Goal: Complete application form

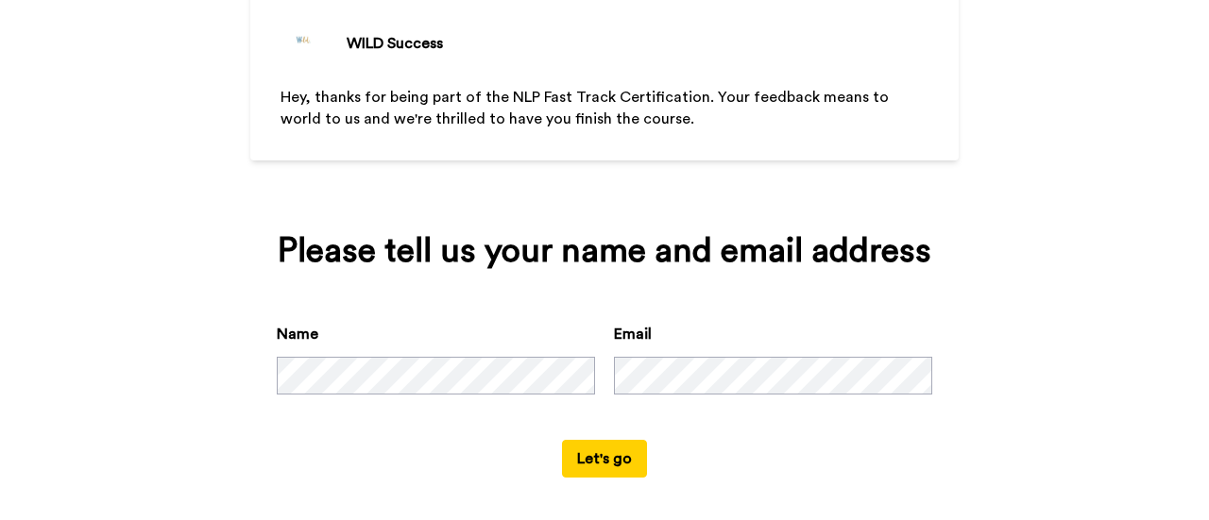
scroll to position [140, 0]
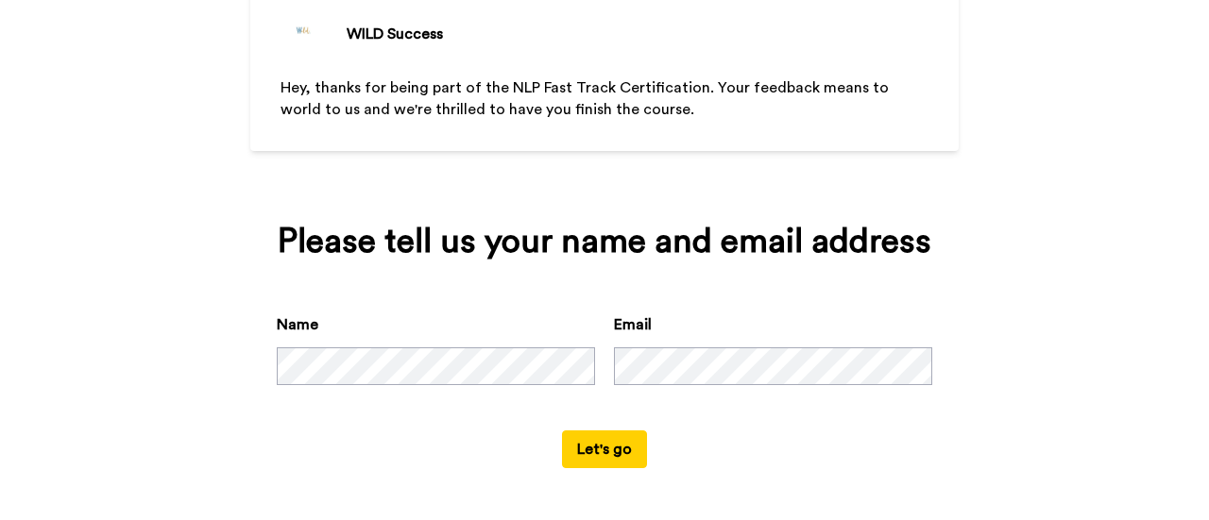
click at [602, 441] on button "Let's go" at bounding box center [604, 450] width 85 height 38
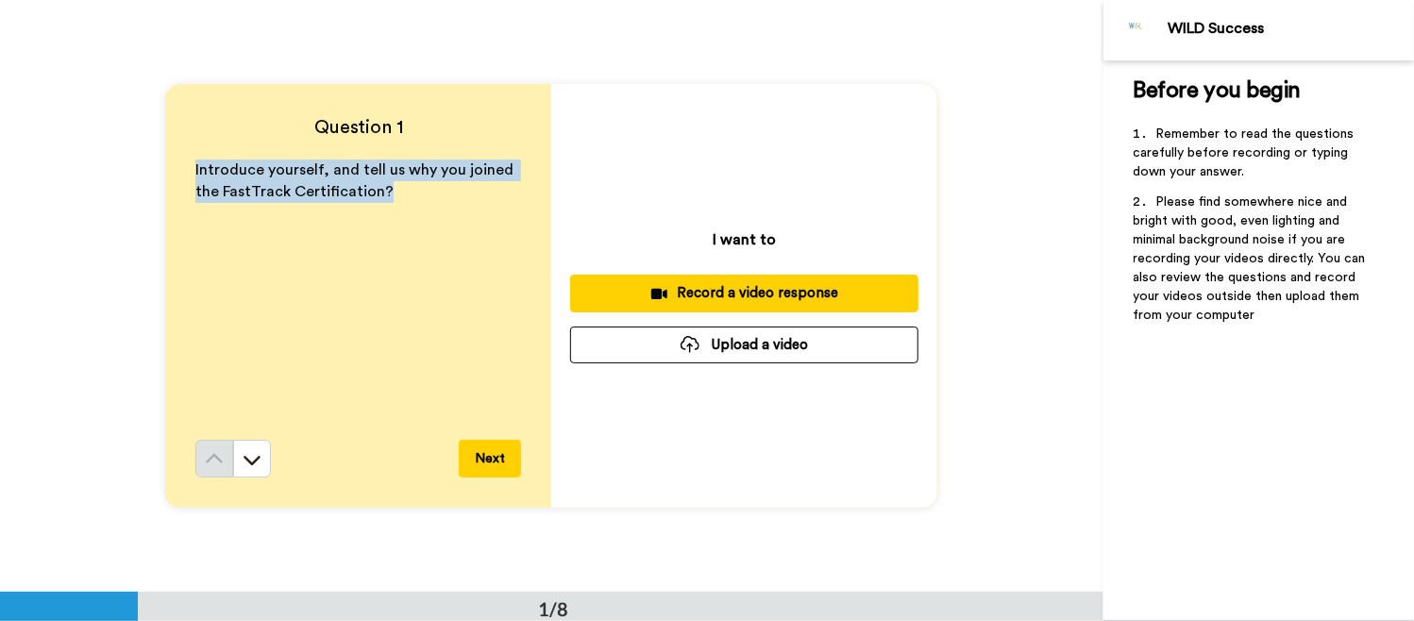
drag, startPoint x: 395, startPoint y: 188, endPoint x: 185, endPoint y: 169, distance: 210.4
click at [185, 169] on div "Question 1 Introduce yourself, and tell us why you joined the FastTrack Certifi…" at bounding box center [358, 296] width 386 height 424
copy span "Introduce yourself, and tell us why you joined the FastTrack Certification?"
click at [807, 290] on div "Record a video response" at bounding box center [744, 293] width 318 height 20
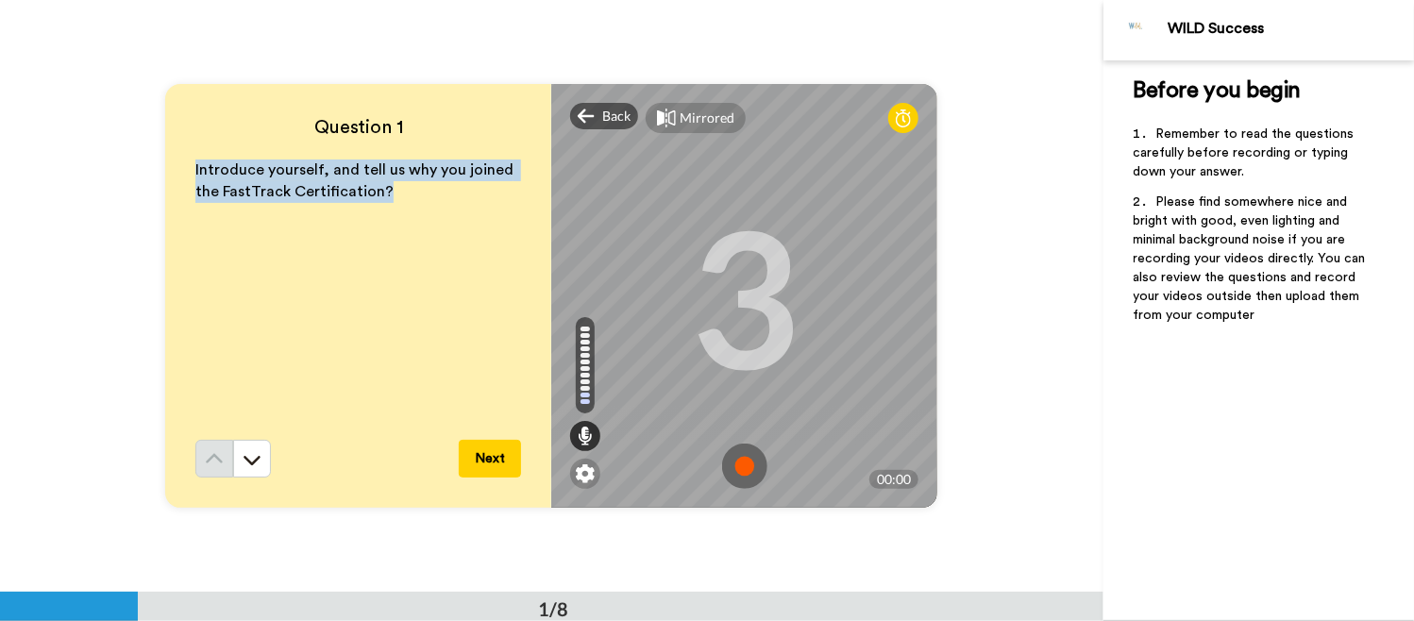
click at [737, 467] on img at bounding box center [744, 466] width 45 height 45
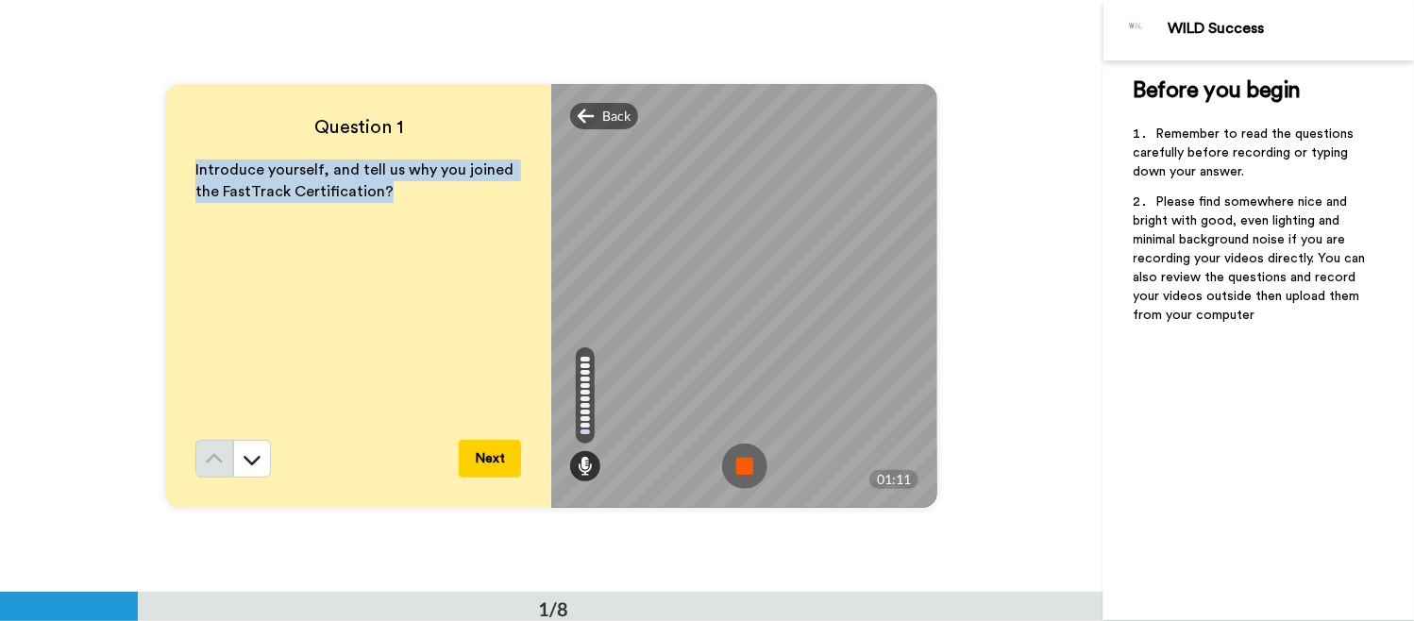
click at [737, 459] on img at bounding box center [744, 466] width 45 height 45
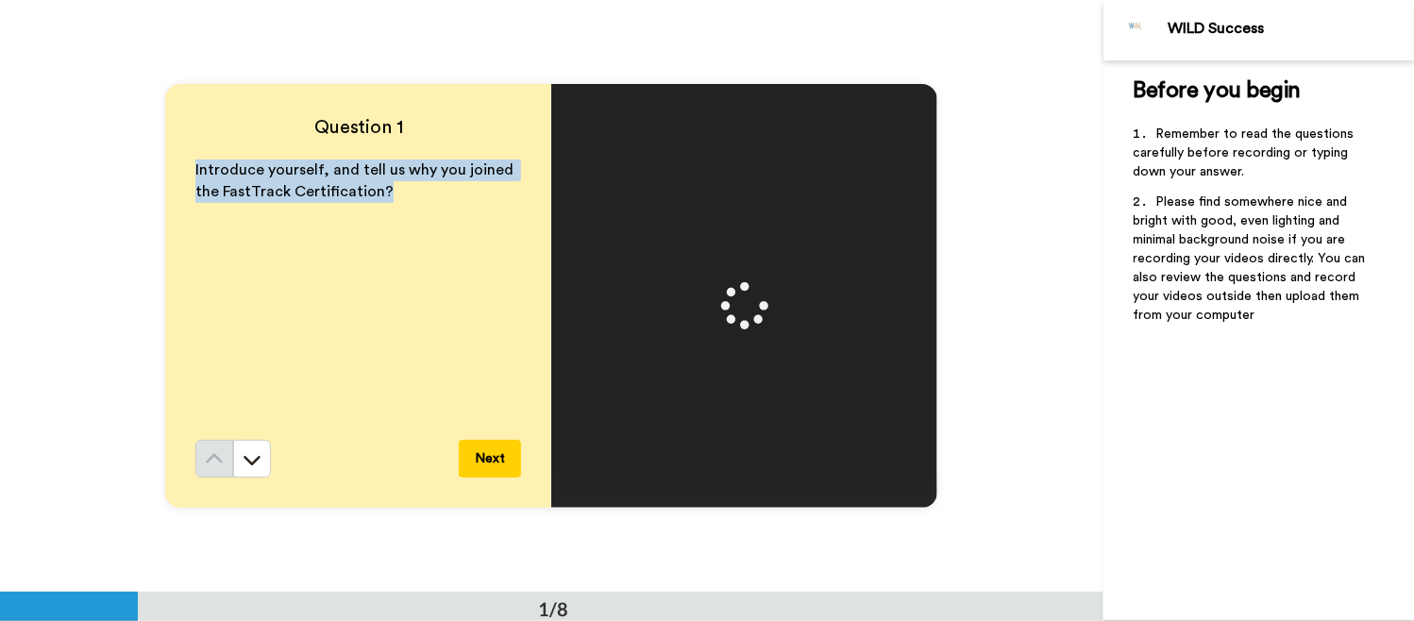
click at [474, 454] on button "Next" at bounding box center [490, 459] width 62 height 38
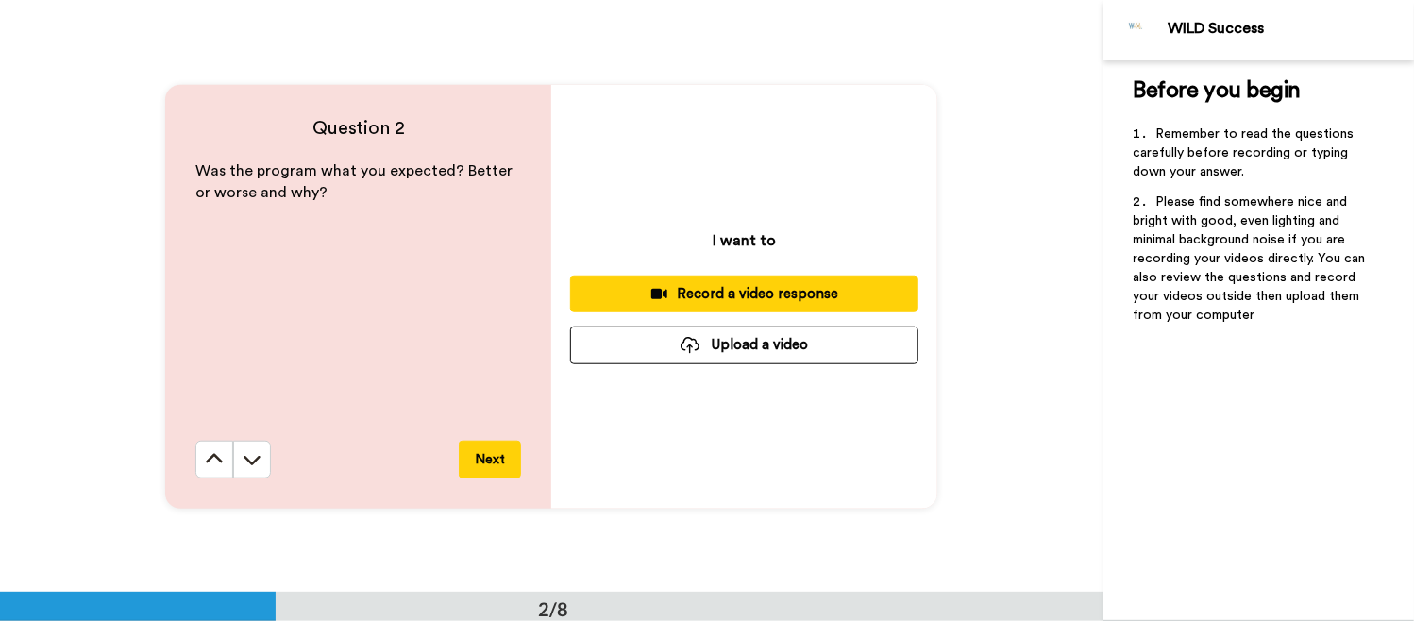
scroll to position [593, 0]
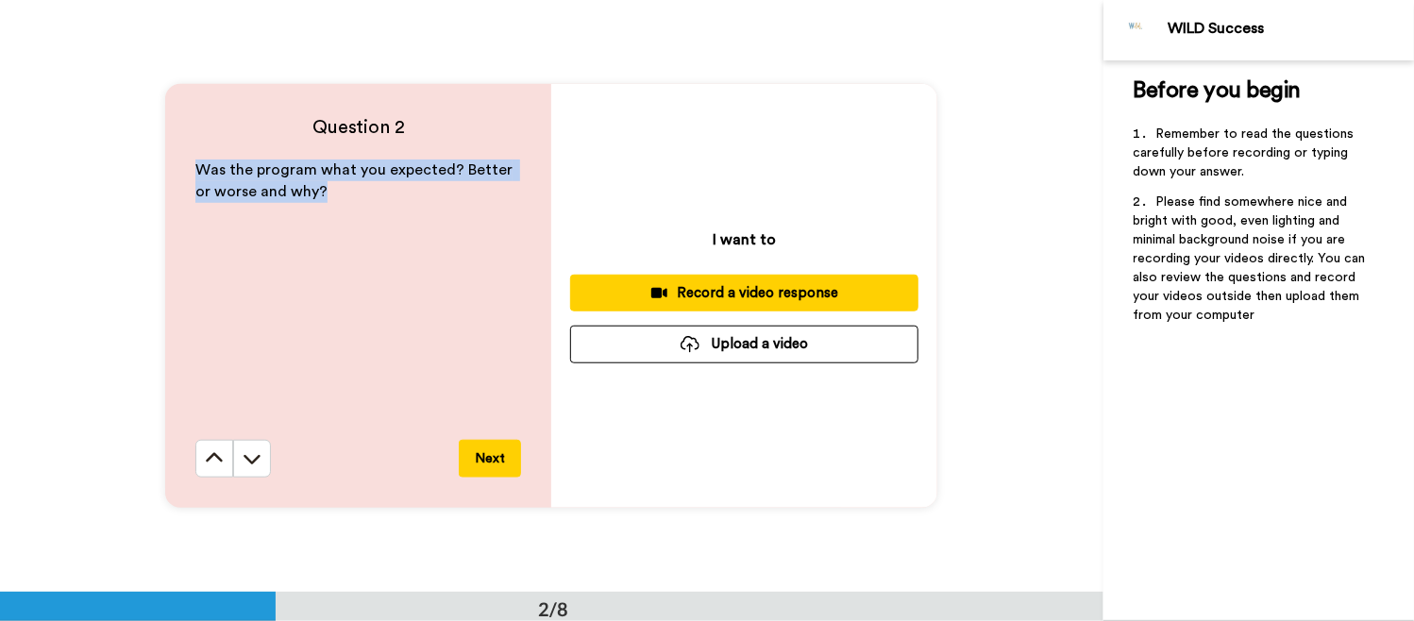
drag, startPoint x: 319, startPoint y: 188, endPoint x: 102, endPoint y: 151, distance: 220.3
click at [102, 151] on div "Question 2 Was the program what you expected? Better or worse and why? Next I w…" at bounding box center [552, 295] width 1104 height 592
copy span "Was the program what you expected? Better or worse and why?"
click at [658, 293] on icon at bounding box center [659, 293] width 16 height 10
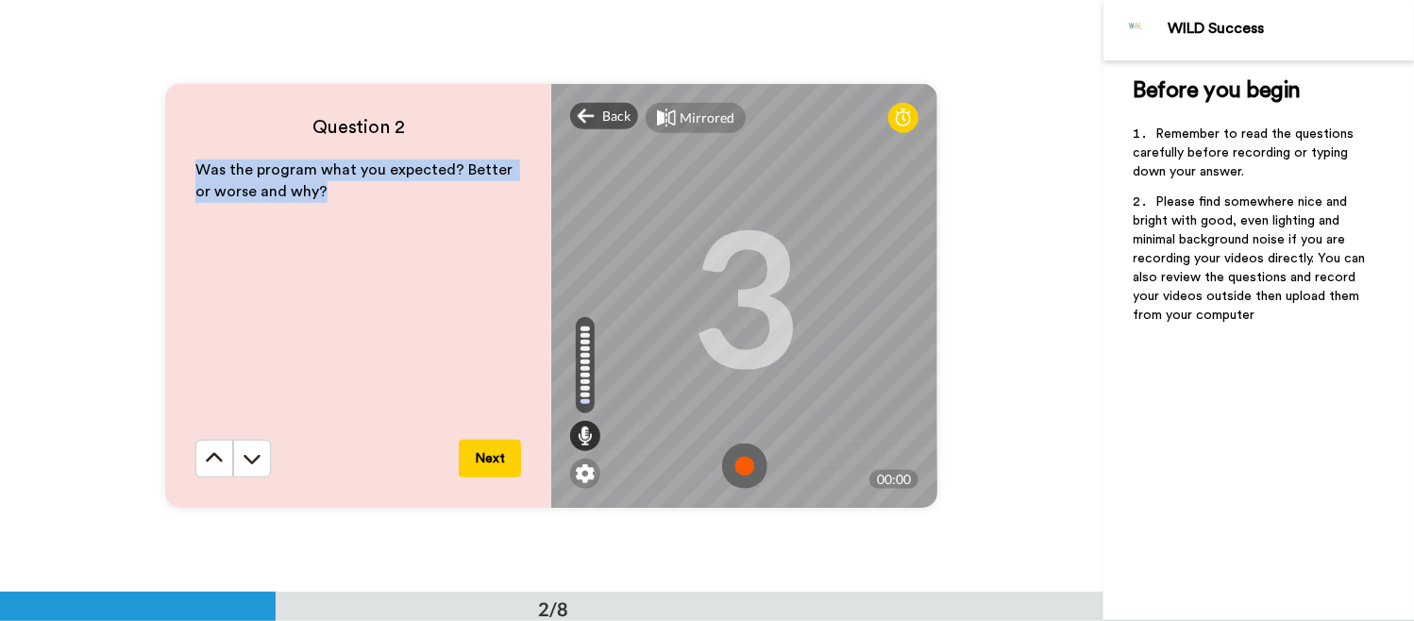
click at [746, 466] on img at bounding box center [744, 466] width 45 height 45
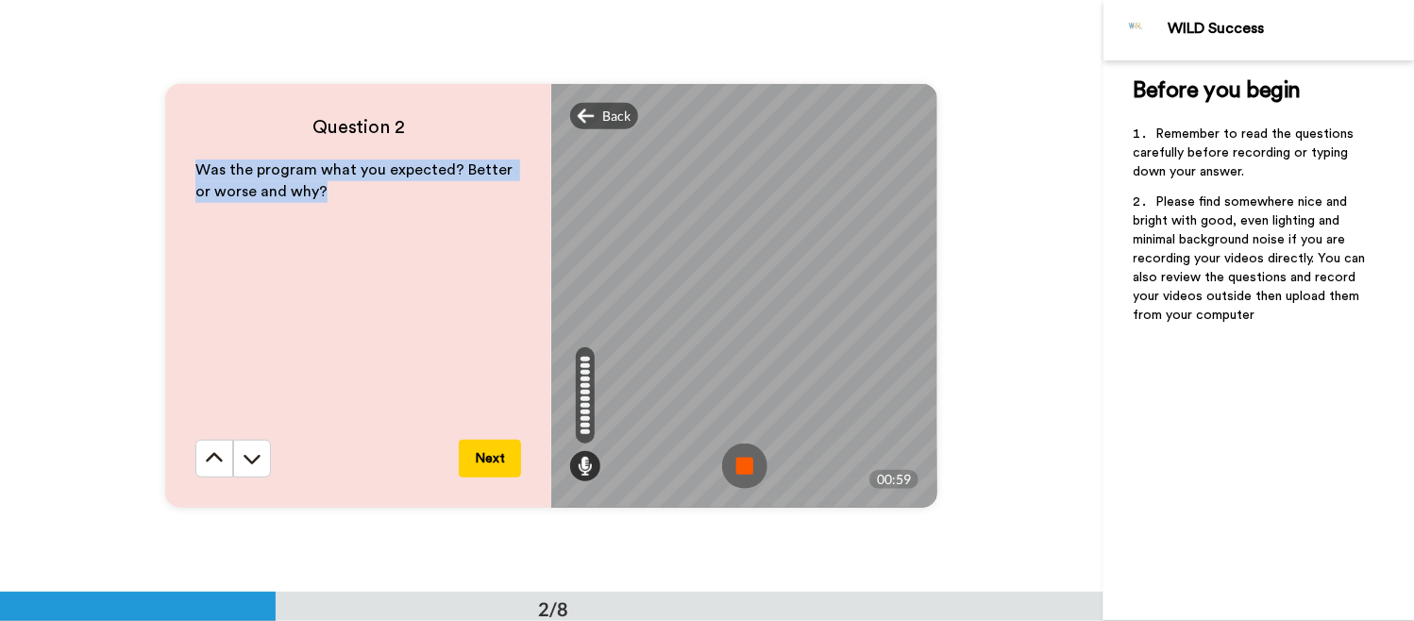
click at [745, 460] on img at bounding box center [744, 466] width 45 height 45
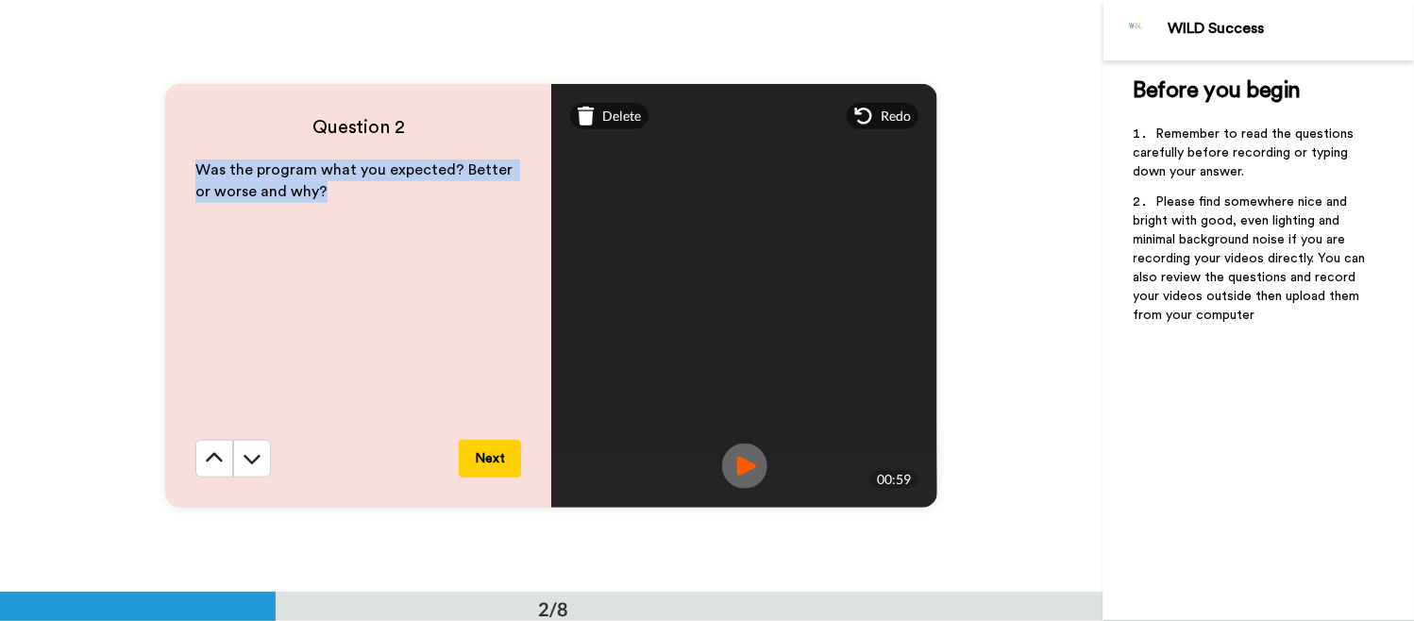
click at [487, 459] on button "Next" at bounding box center [490, 459] width 62 height 38
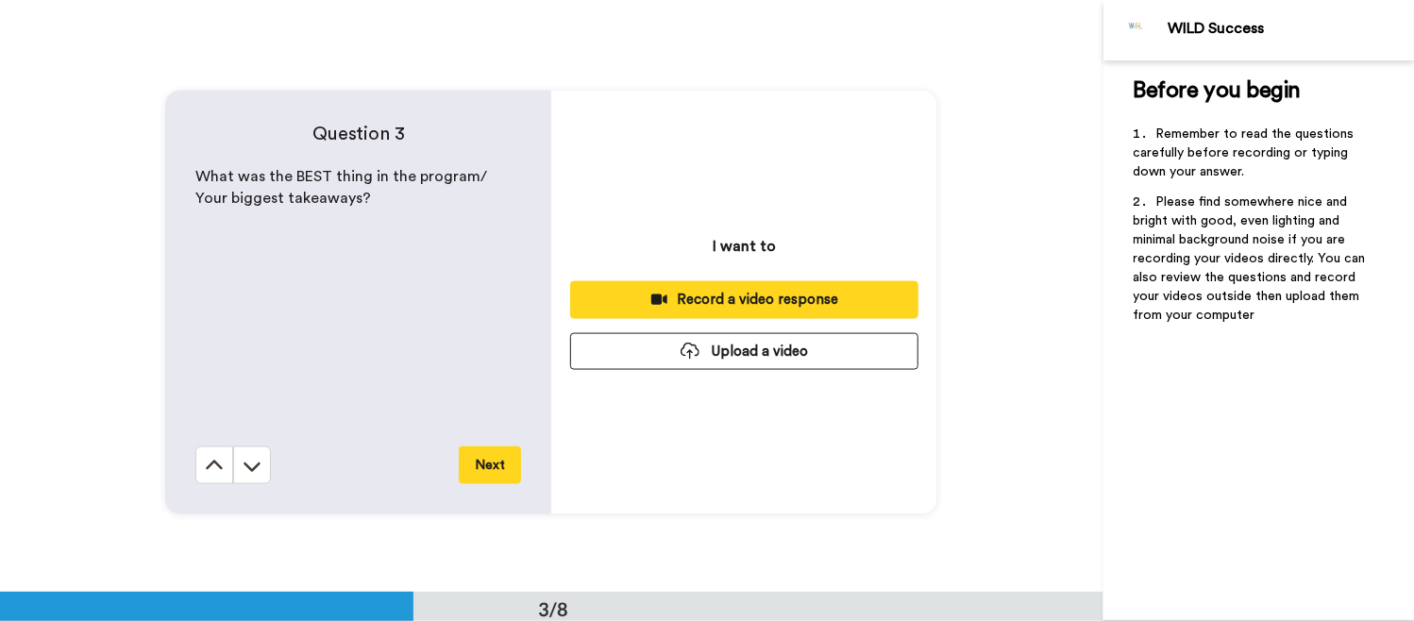
scroll to position [1185, 0]
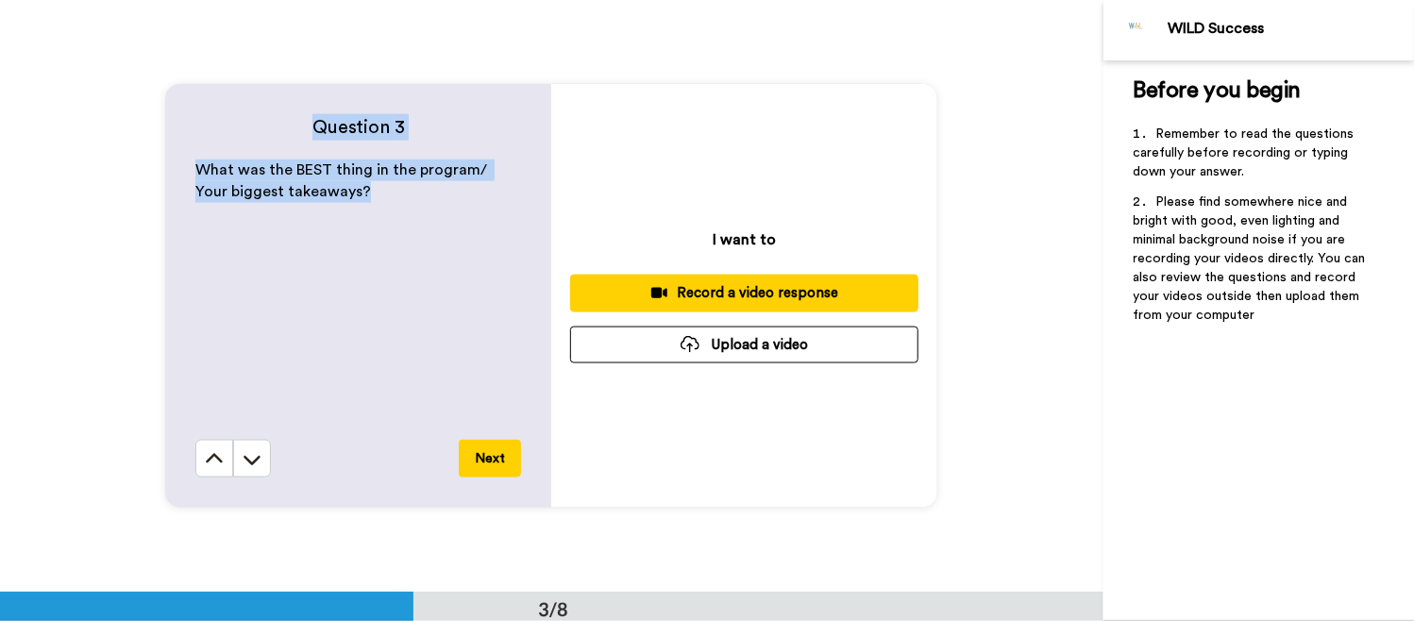
drag, startPoint x: 325, startPoint y: 189, endPoint x: -17, endPoint y: 140, distance: 345.3
click at [0, 140] on html "WILD Success Before you begin ﻿ Remember to read the questions carefully before…" at bounding box center [707, 310] width 1414 height 621
click at [355, 195] on p "What was the BEST thing in the program/ Your biggest takeaways?" at bounding box center [358, 181] width 326 height 43
drag, startPoint x: 338, startPoint y: 195, endPoint x: 142, endPoint y: 175, distance: 197.5
click at [143, 177] on div "Question 3 What was the BEST thing in the program/ Your biggest takeaways? Next…" at bounding box center [552, 296] width 1104 height 592
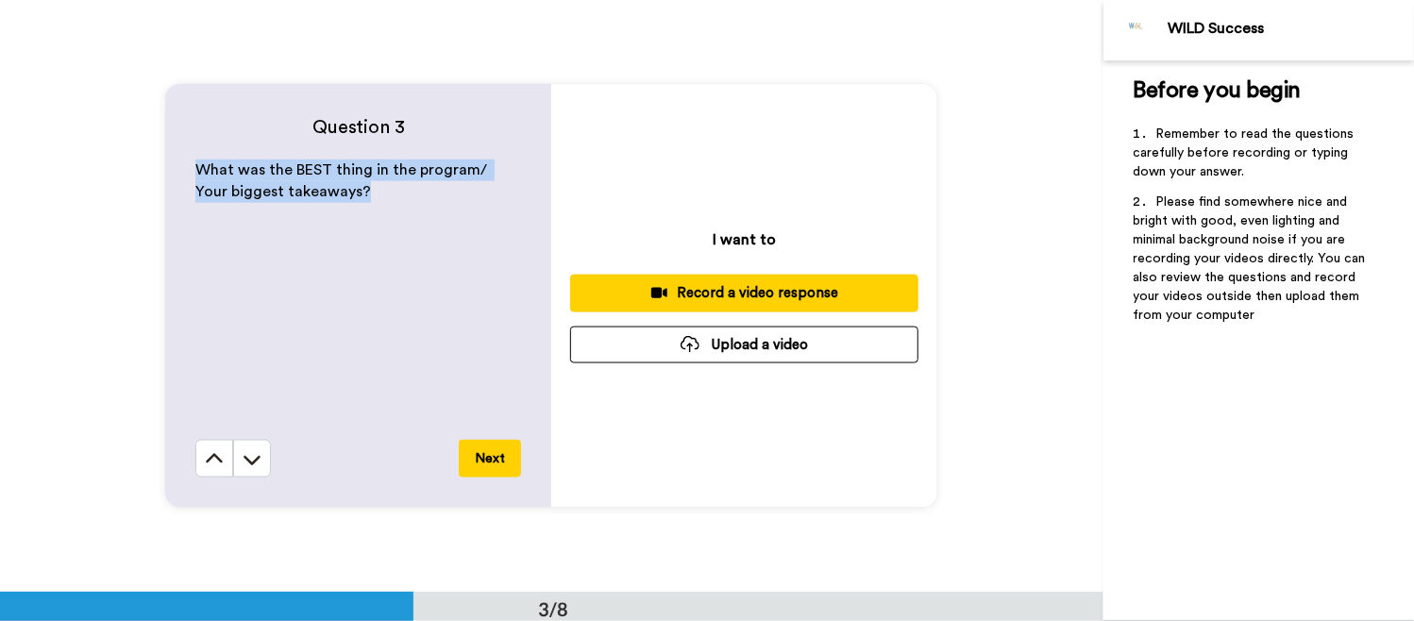
copy span "What was the BEST thing in the program/ Your biggest takeaways?"
click at [756, 295] on div "Record a video response" at bounding box center [744, 293] width 318 height 20
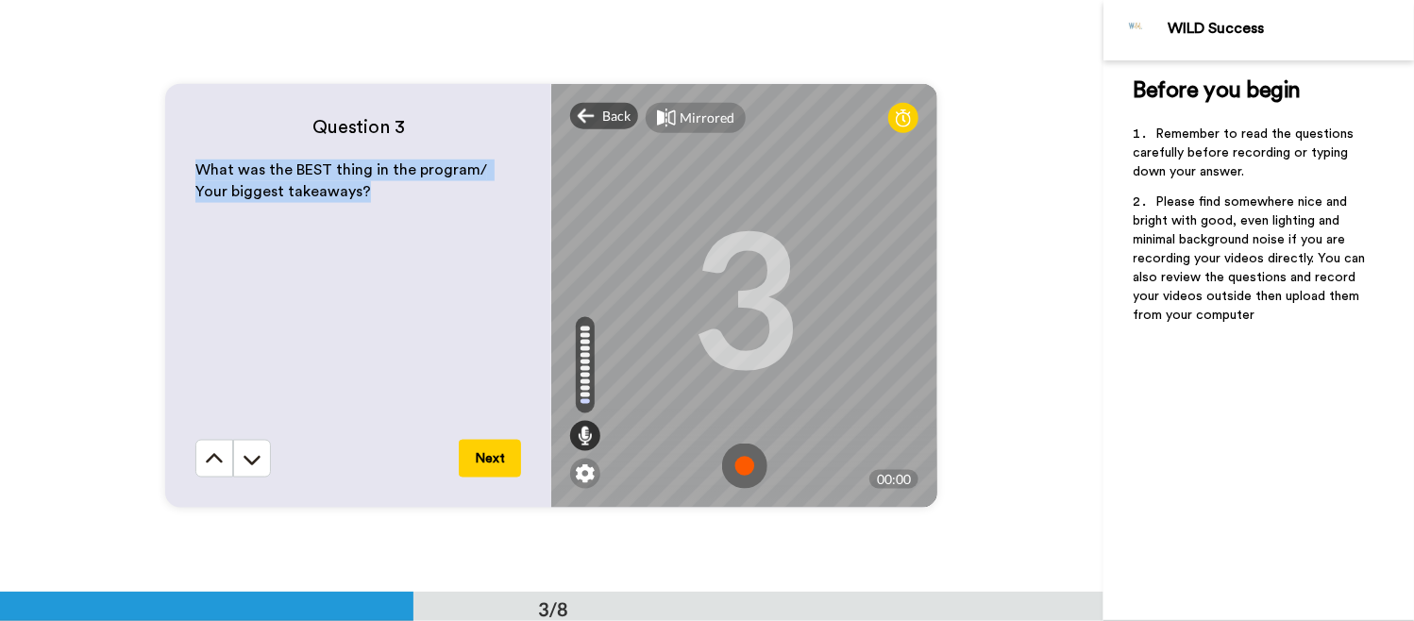
click at [745, 459] on img at bounding box center [744, 466] width 45 height 45
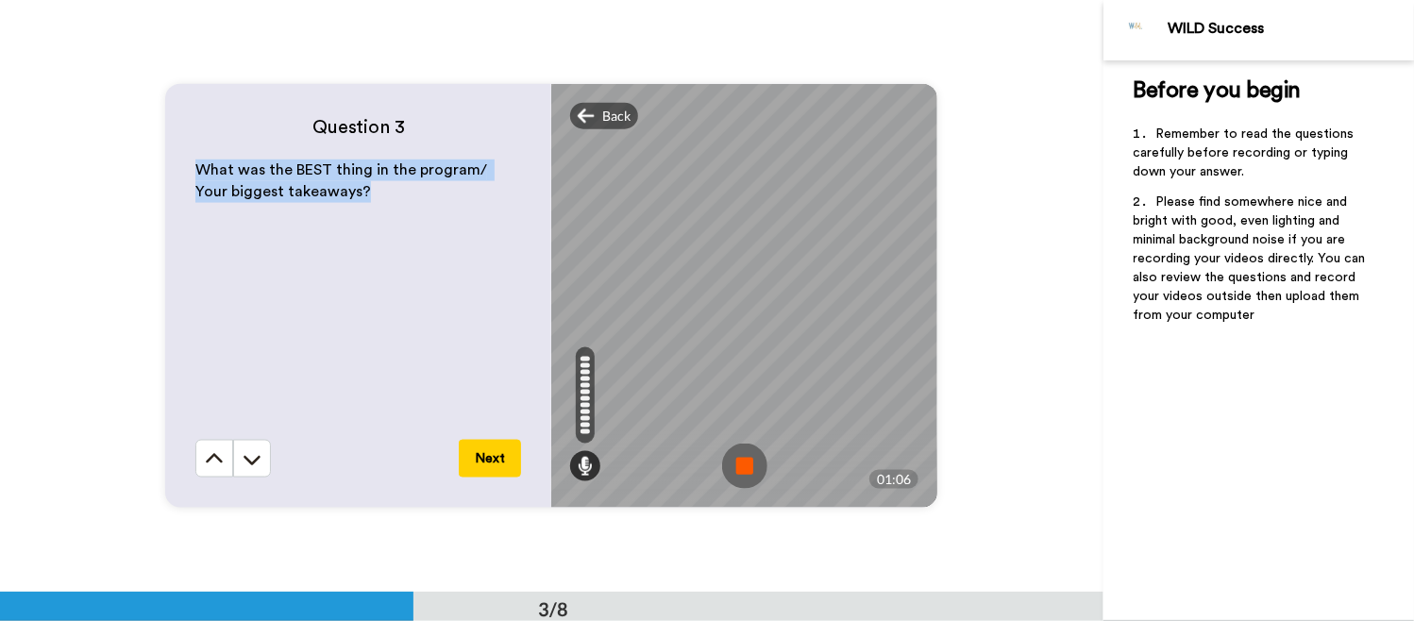
click at [732, 464] on img at bounding box center [744, 466] width 45 height 45
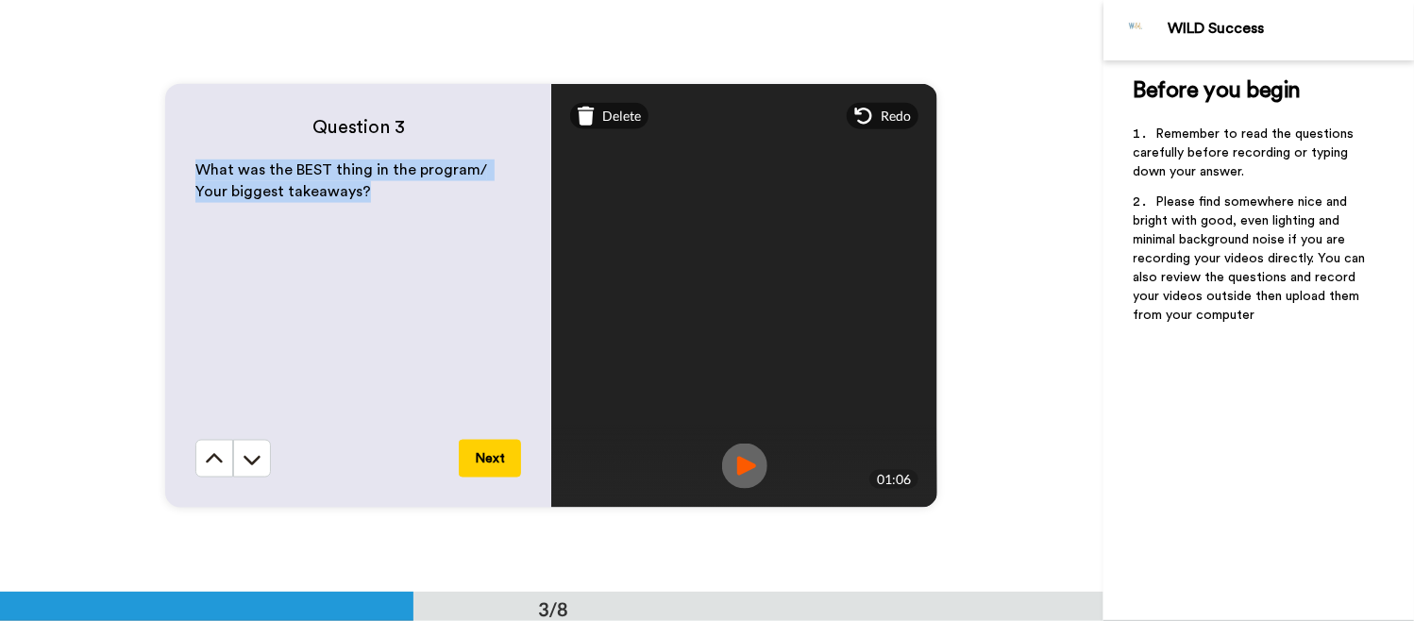
click at [506, 460] on button "Next" at bounding box center [490, 459] width 62 height 38
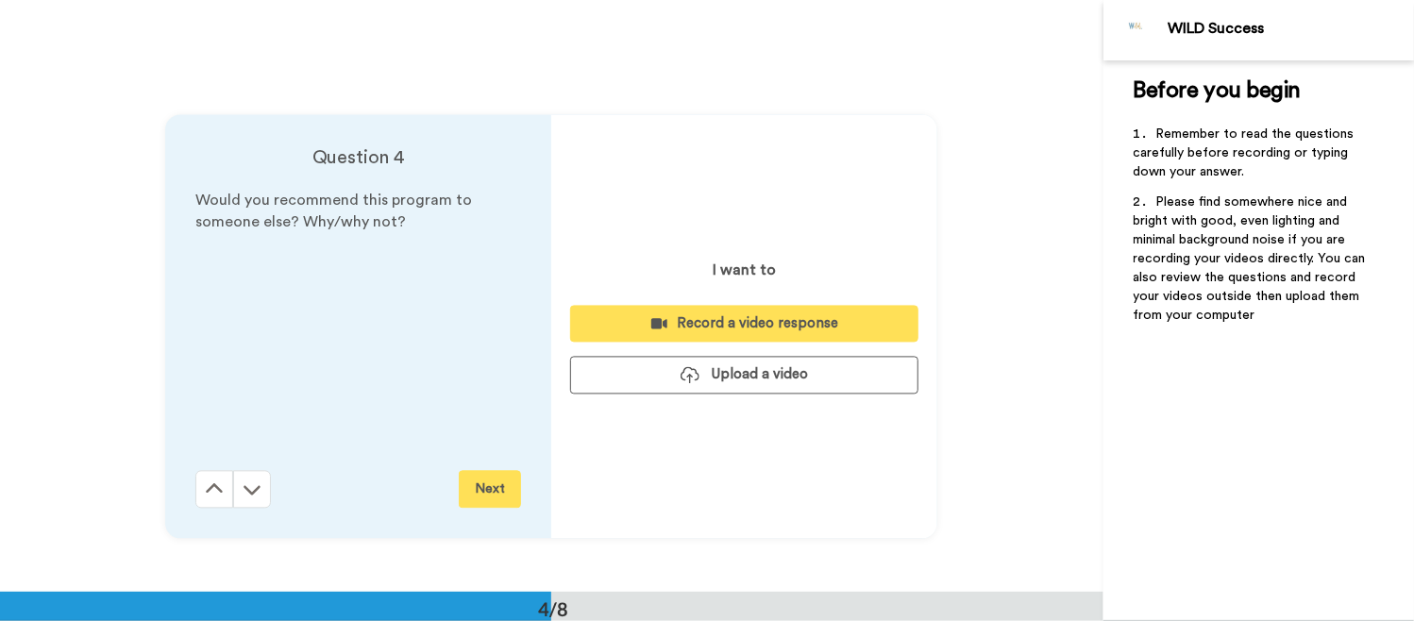
scroll to position [1777, 0]
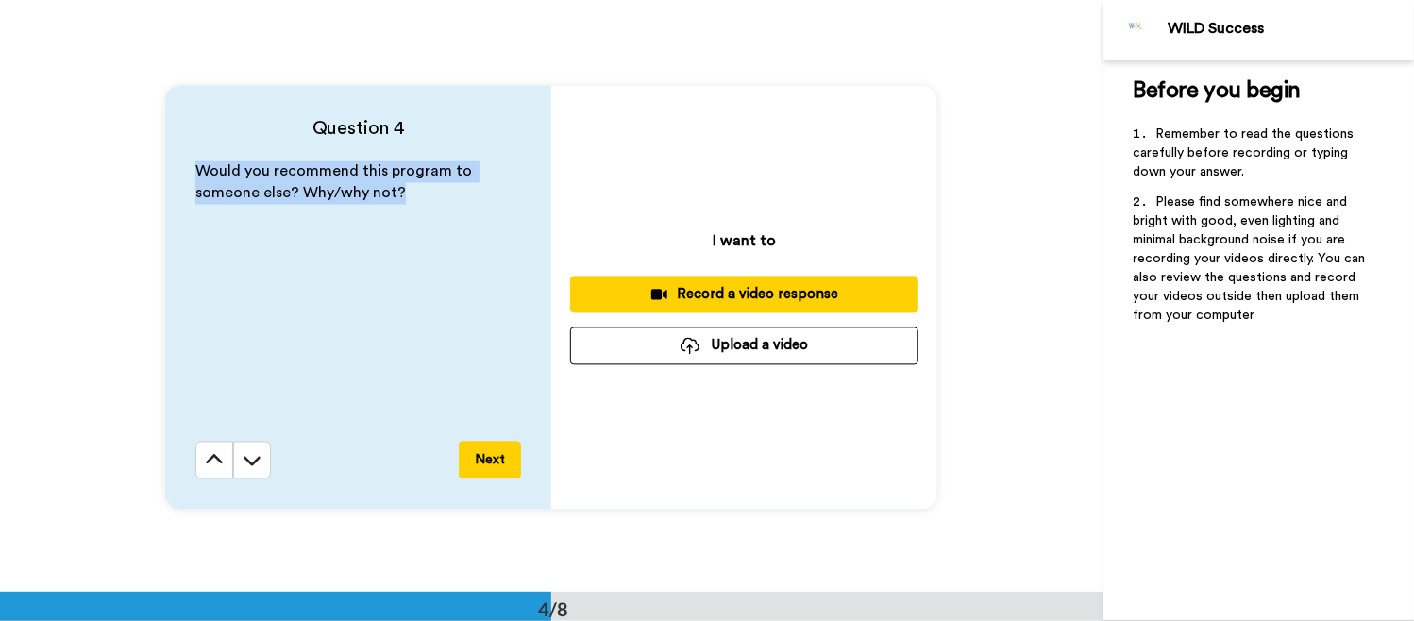
drag, startPoint x: 397, startPoint y: 192, endPoint x: 147, endPoint y: 175, distance: 250.8
click at [147, 175] on div "Question 4 Would you recommend this program to someone else? Why/why not? Next …" at bounding box center [552, 296] width 1104 height 592
copy span "Would you recommend this program to someone else? Why/why not?"
click at [672, 291] on div "Record a video response" at bounding box center [744, 294] width 318 height 20
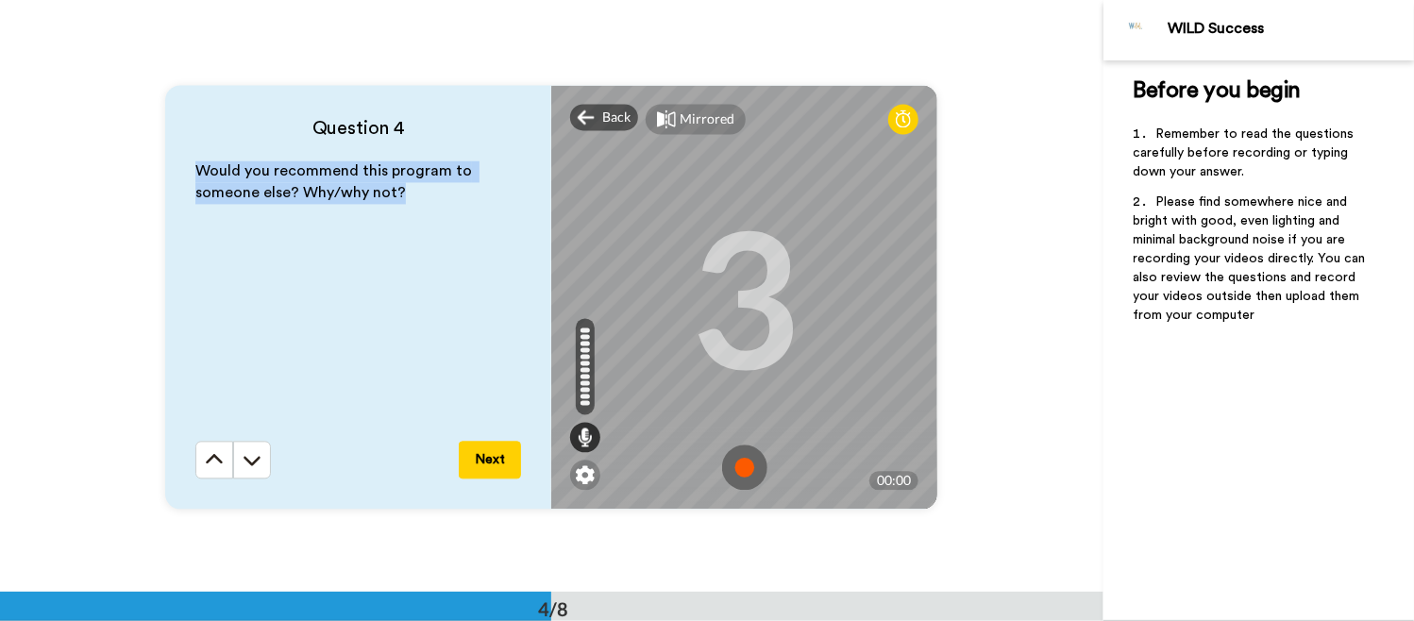
click at [735, 462] on img at bounding box center [744, 467] width 45 height 45
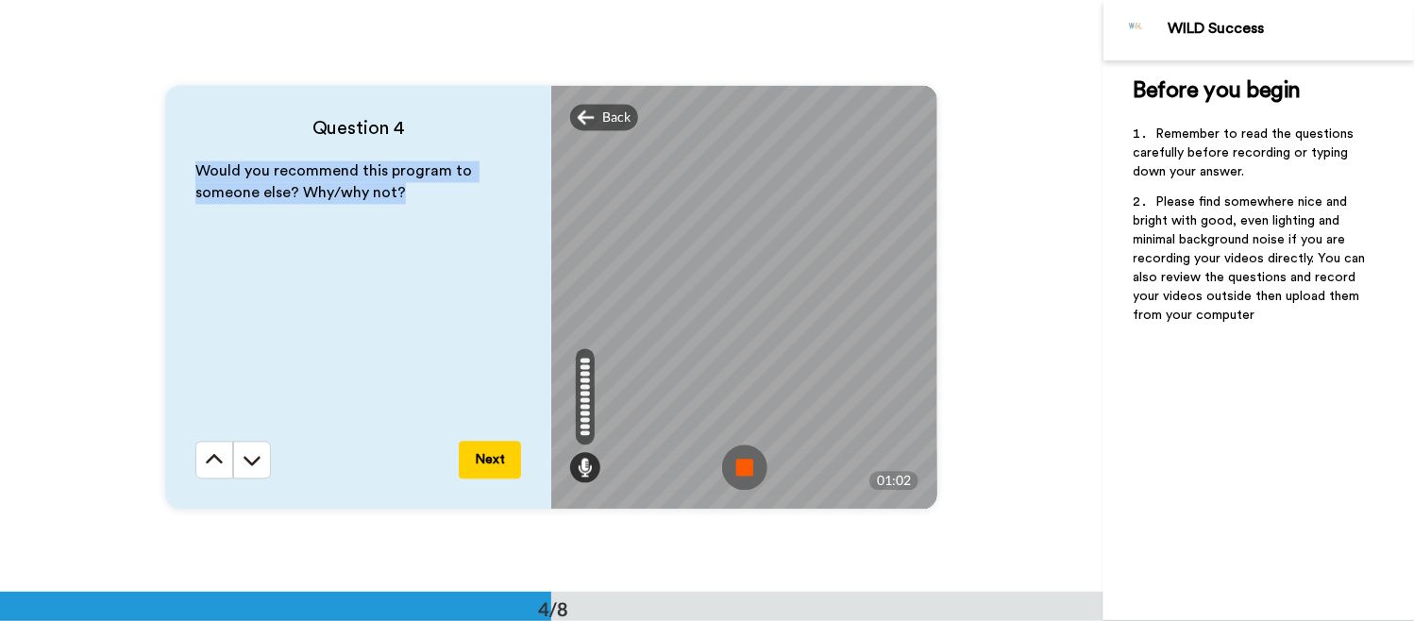
click at [739, 463] on img at bounding box center [744, 467] width 45 height 45
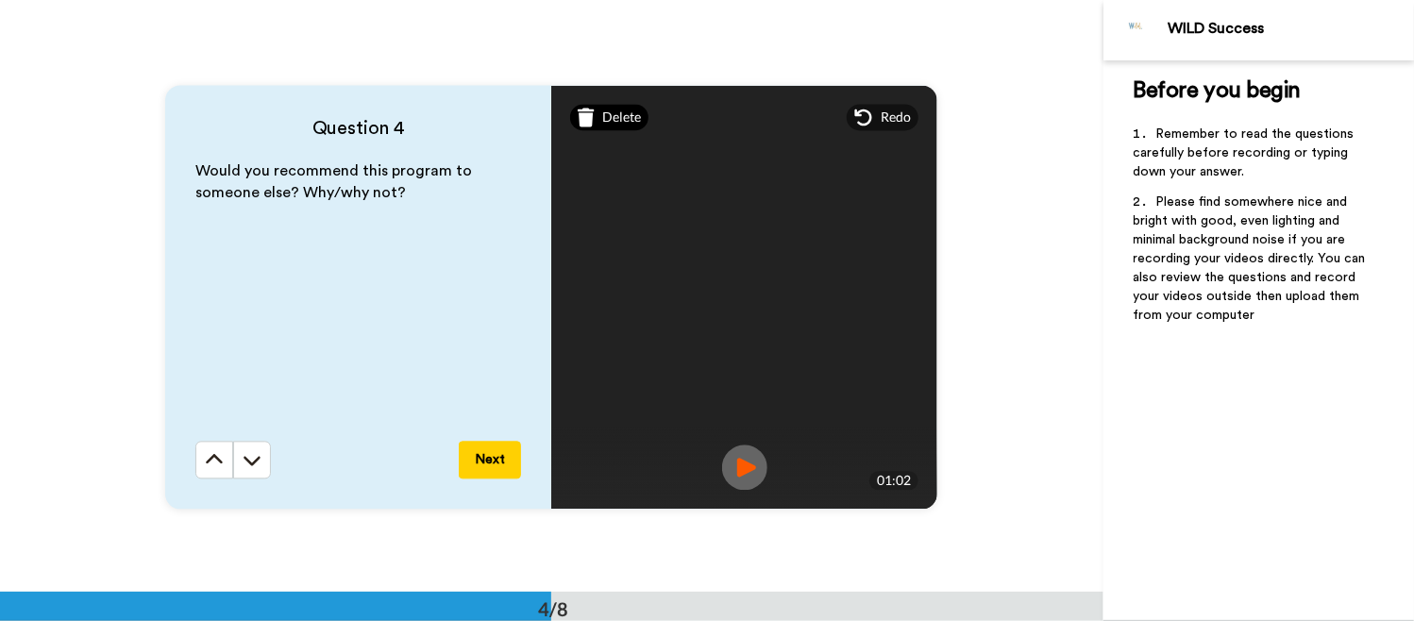
click at [602, 116] on span "Delete" at bounding box center [621, 117] width 39 height 19
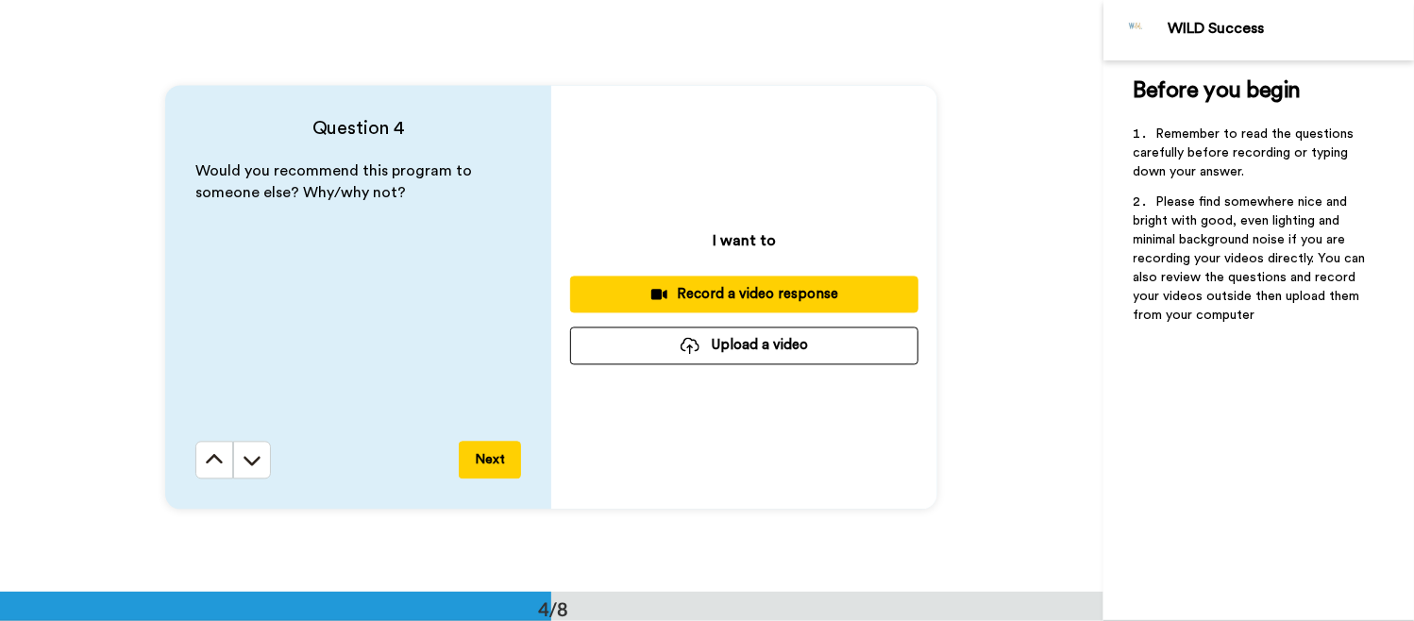
click at [737, 287] on div "Record a video response" at bounding box center [744, 294] width 318 height 20
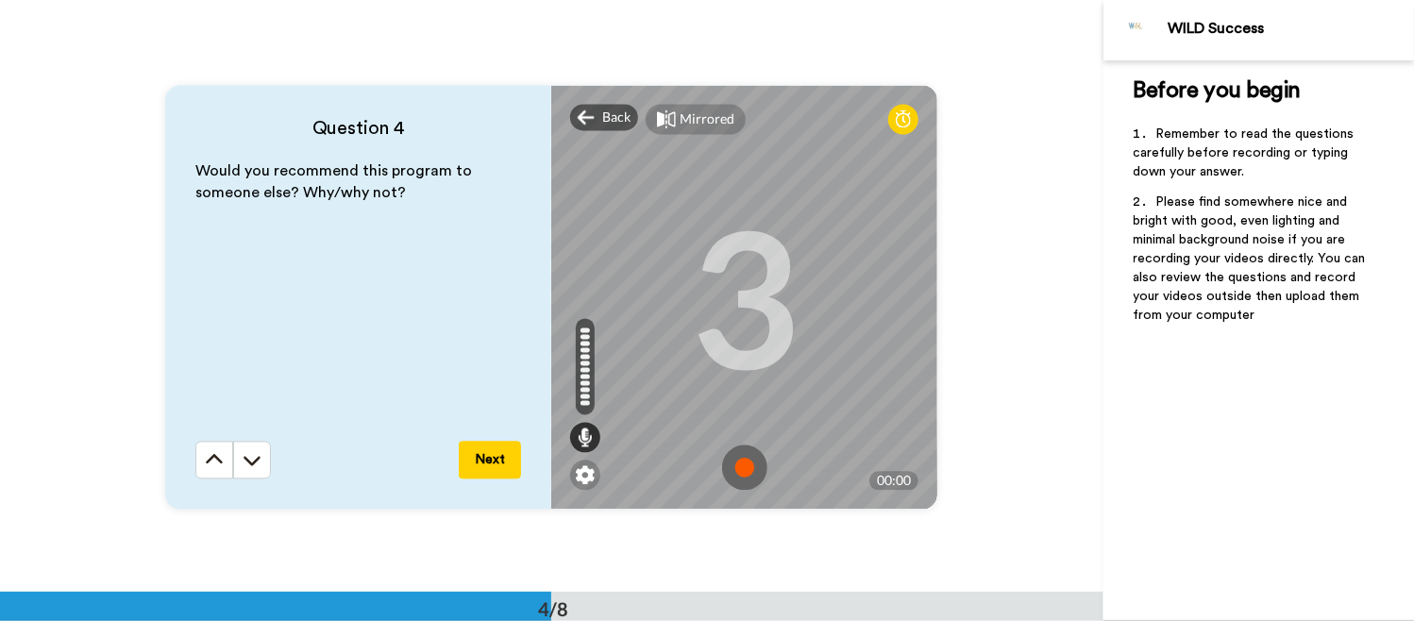
click at [752, 467] on img at bounding box center [744, 467] width 45 height 45
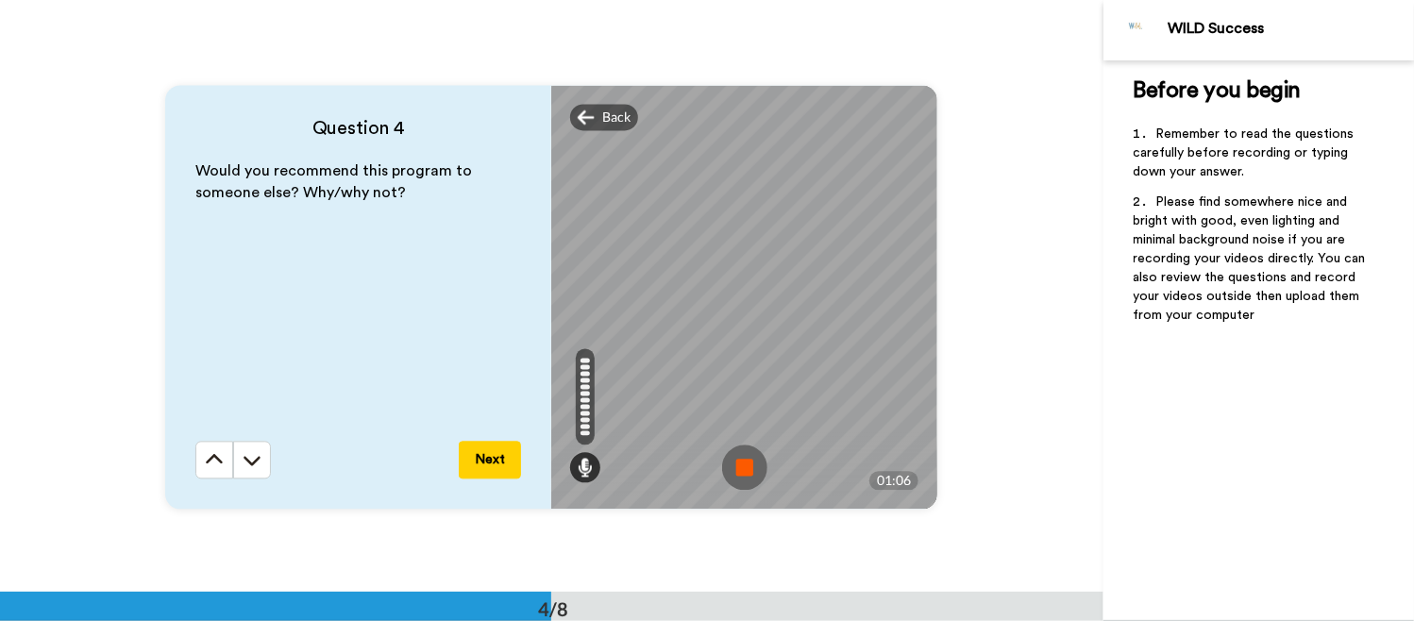
click at [742, 455] on img at bounding box center [744, 467] width 45 height 45
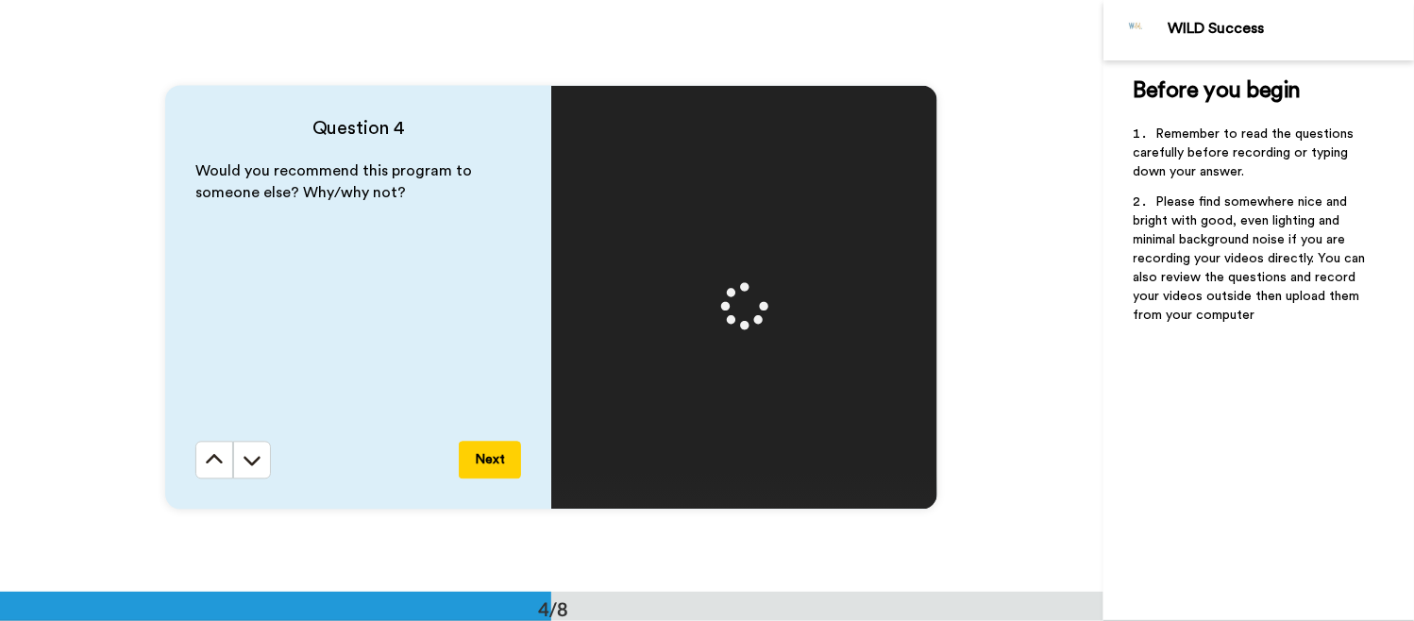
click at [493, 465] on button "Next" at bounding box center [490, 460] width 62 height 38
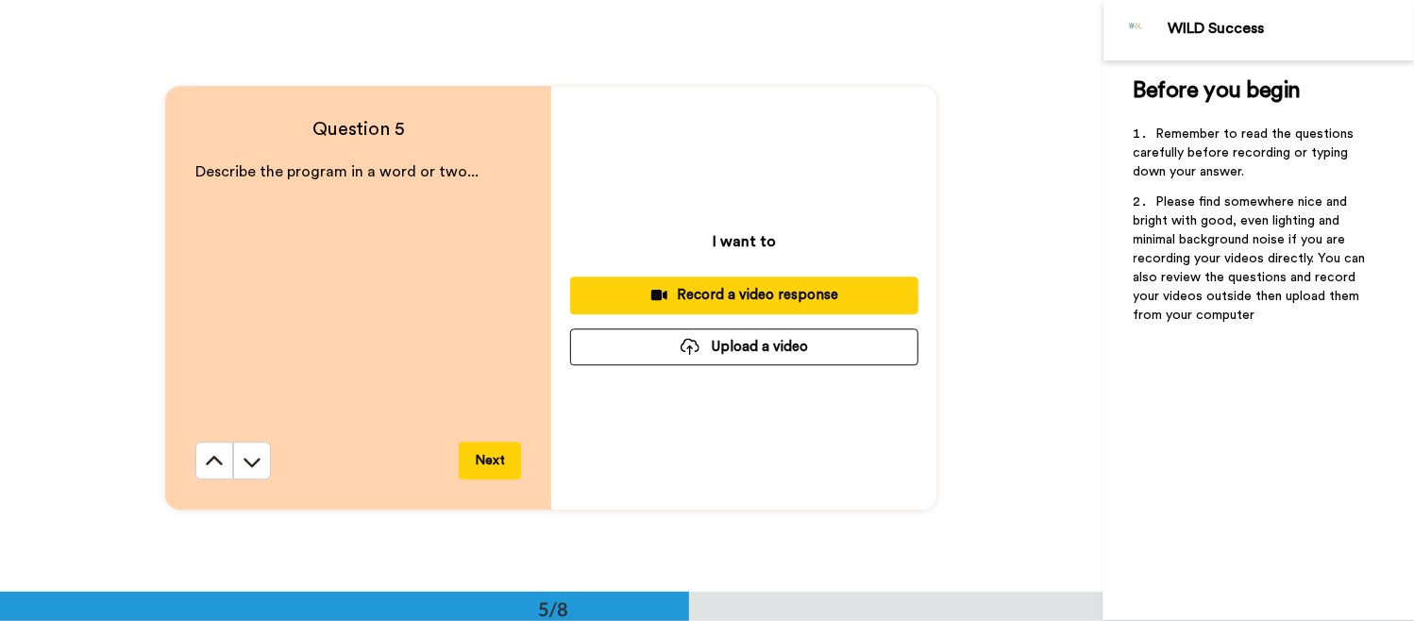
scroll to position [2368, 0]
drag, startPoint x: 474, startPoint y: 173, endPoint x: 174, endPoint y: 173, distance: 300.2
click at [174, 173] on div "Question 5 Describe the program in a word or two... Next" at bounding box center [358, 298] width 386 height 424
copy span "Describe the program in a word or two..."
click at [721, 296] on div "Record a video response" at bounding box center [744, 295] width 318 height 20
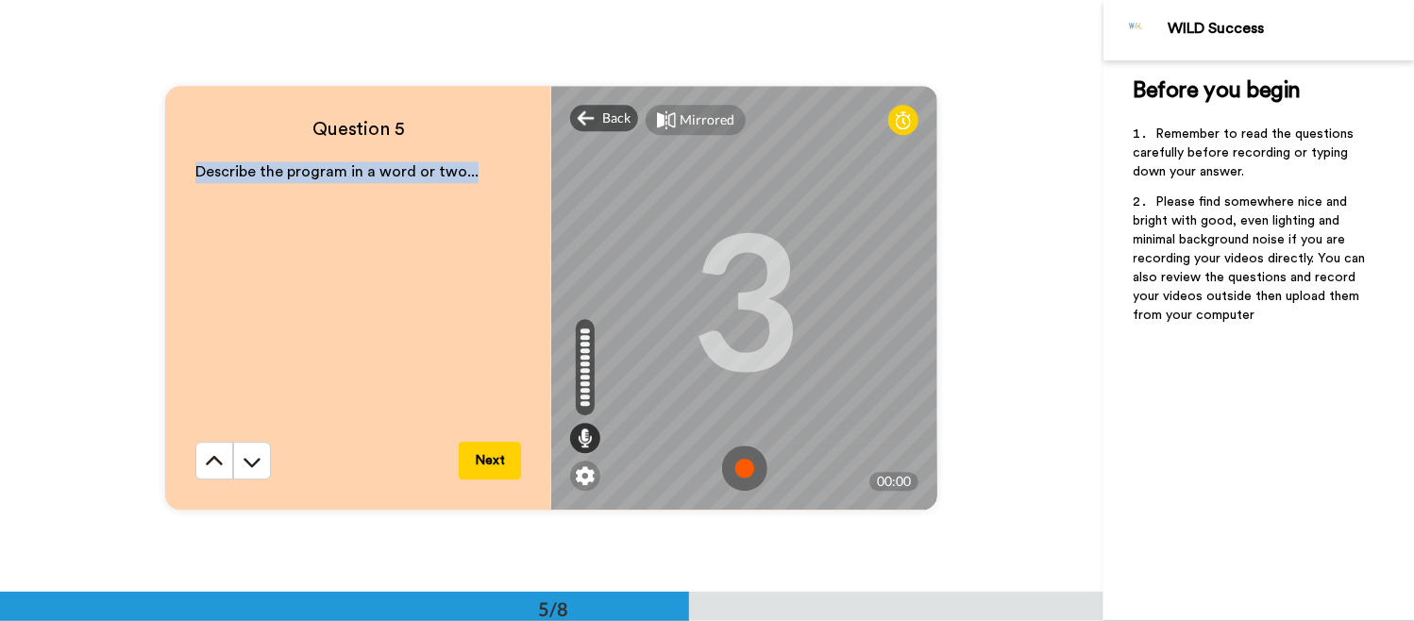
click at [738, 470] on img at bounding box center [744, 468] width 45 height 45
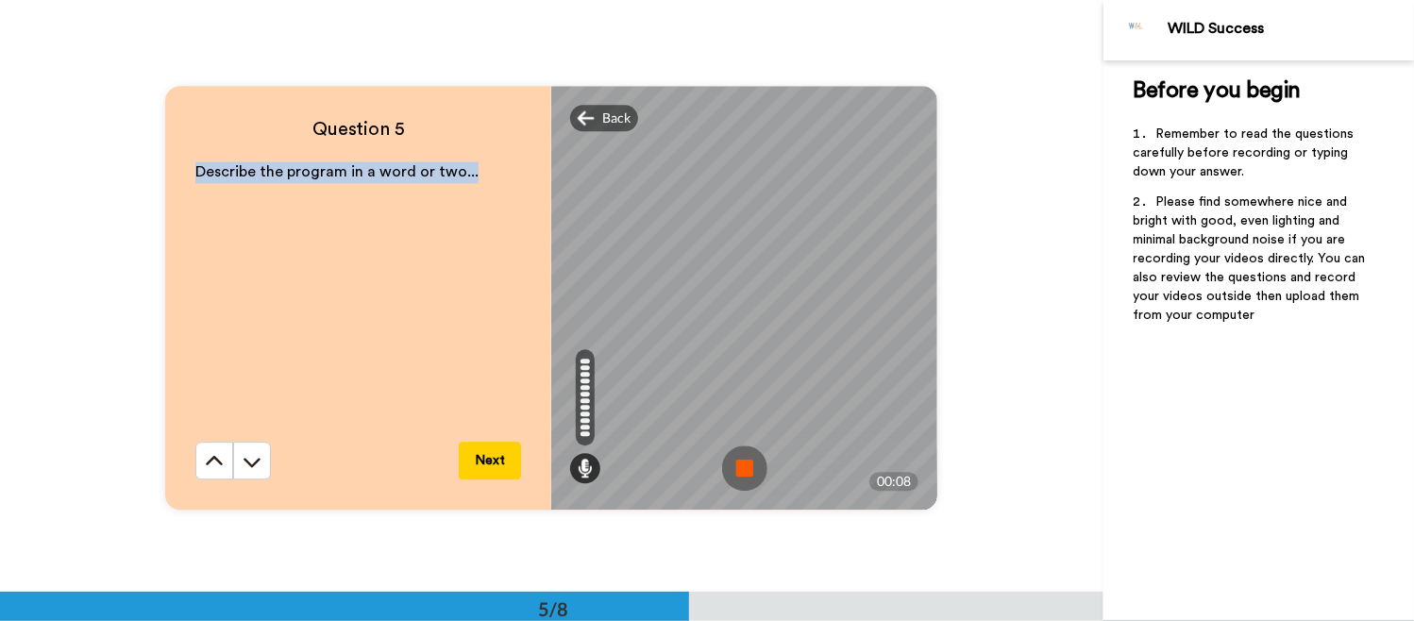
click at [746, 461] on img at bounding box center [744, 468] width 45 height 45
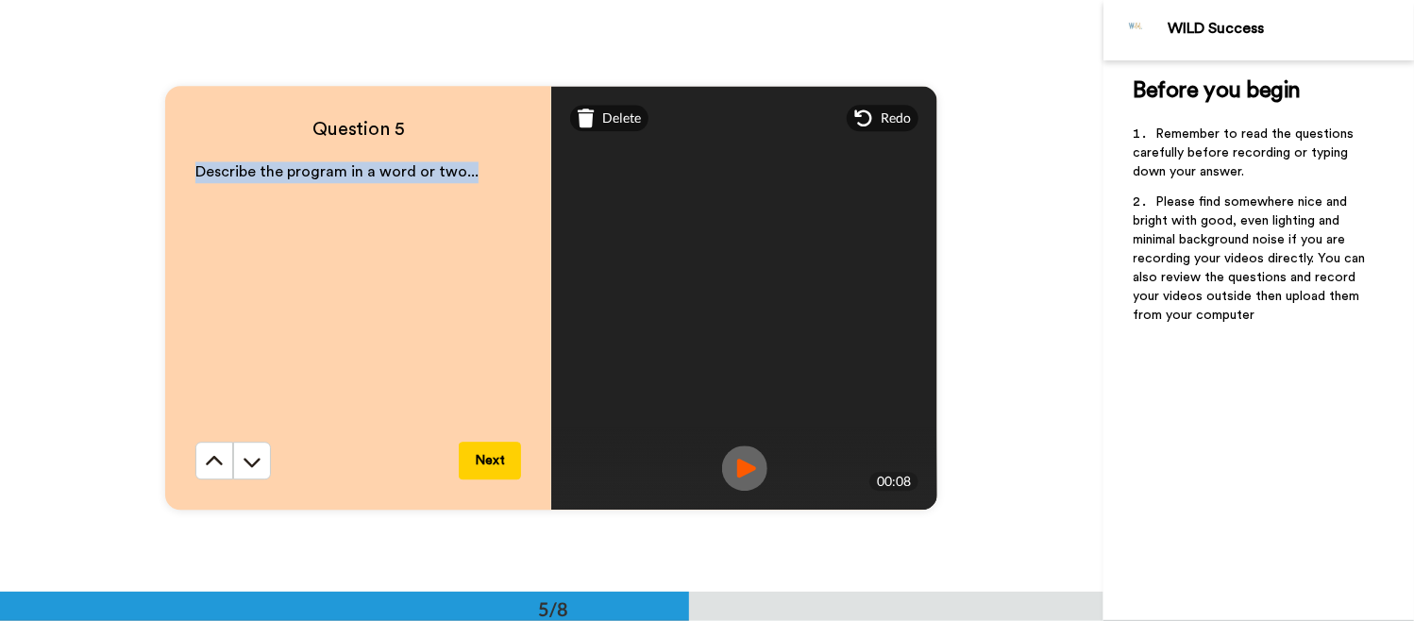
click at [497, 446] on button "Next" at bounding box center [490, 461] width 62 height 38
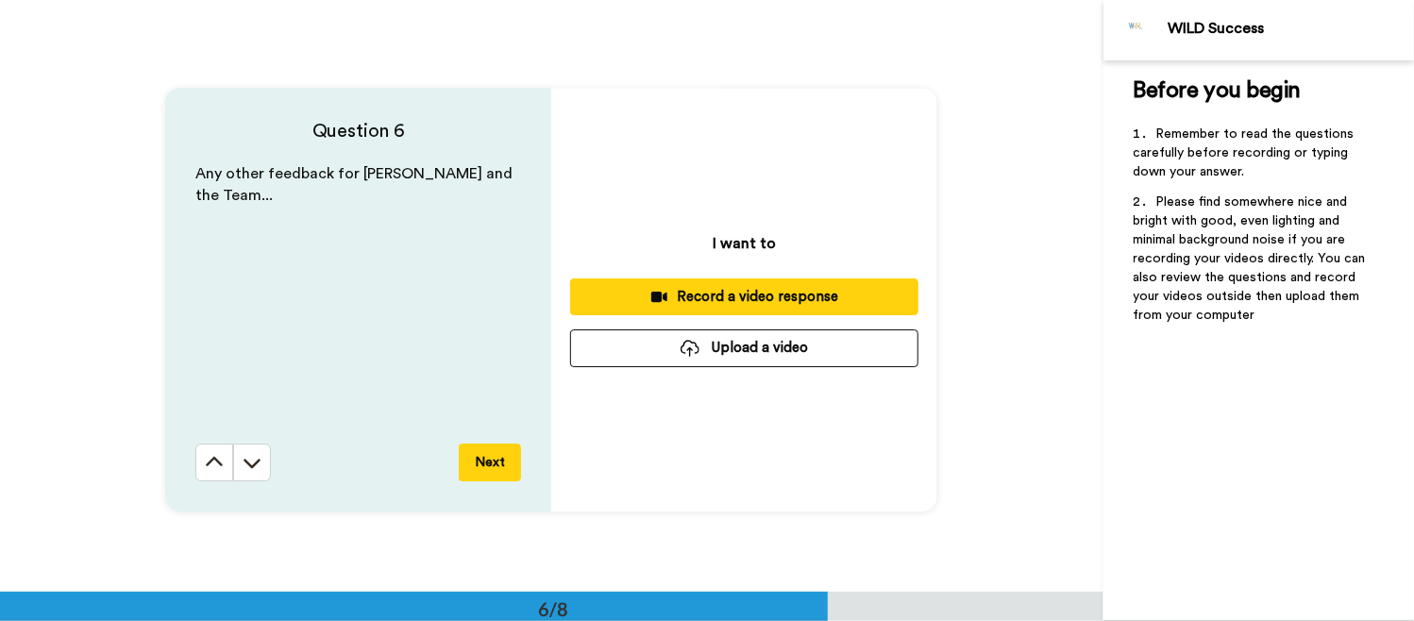
scroll to position [2961, 0]
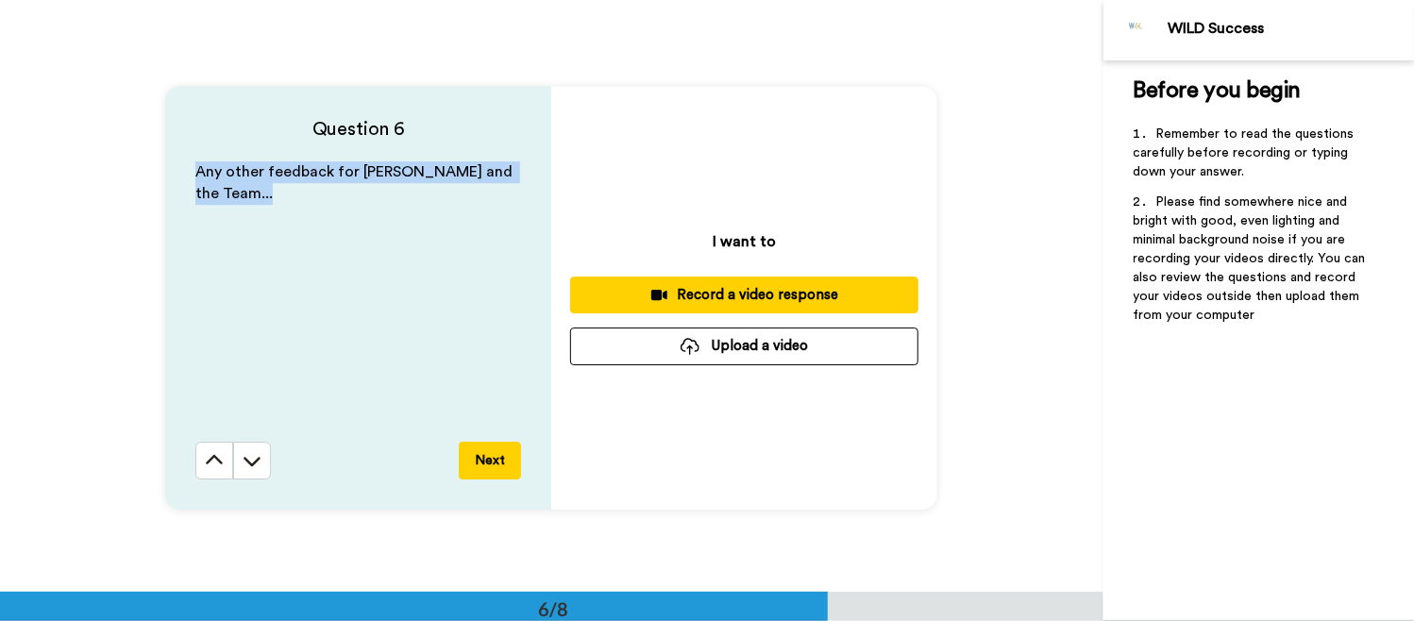
drag, startPoint x: 253, startPoint y: 193, endPoint x: 173, endPoint y: 173, distance: 82.7
click at [173, 173] on div "Question 6 Any other feedback for [PERSON_NAME] and the Team... Next" at bounding box center [358, 298] width 386 height 424
copy span "Any other feedback for [PERSON_NAME] and the Team..."
click at [738, 289] on div "Record a video response" at bounding box center [744, 295] width 318 height 20
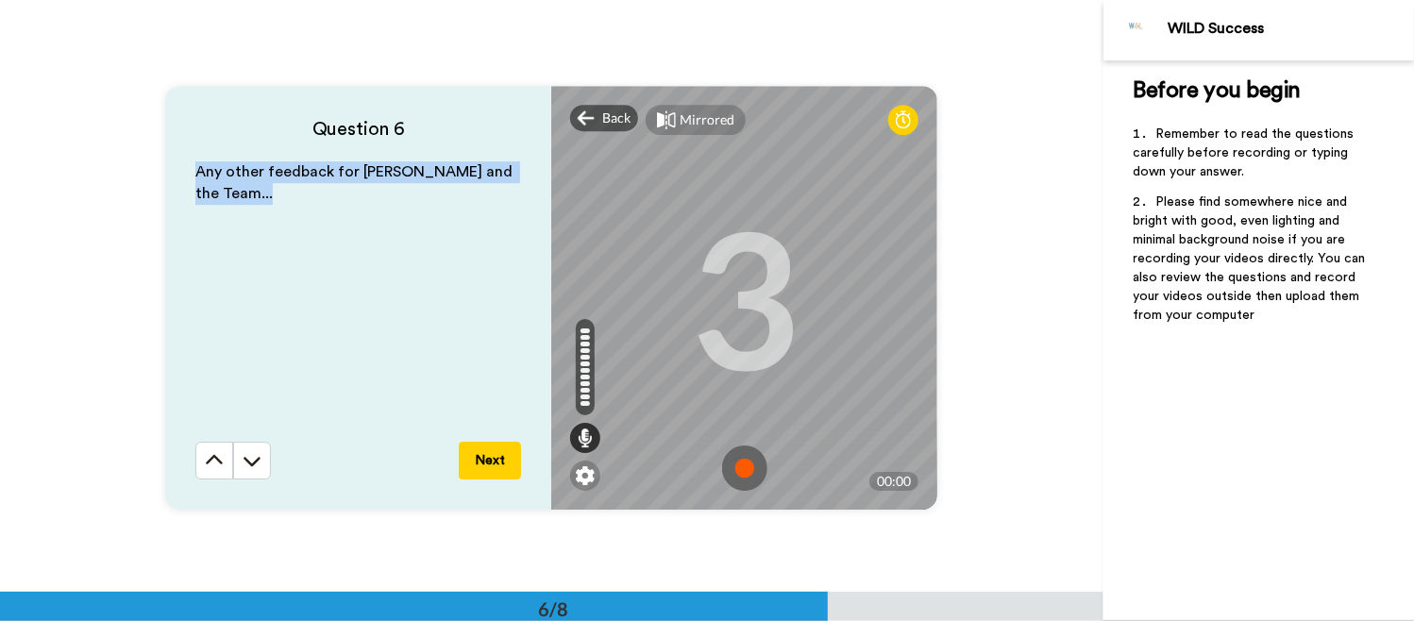
click at [741, 460] on img at bounding box center [744, 468] width 45 height 45
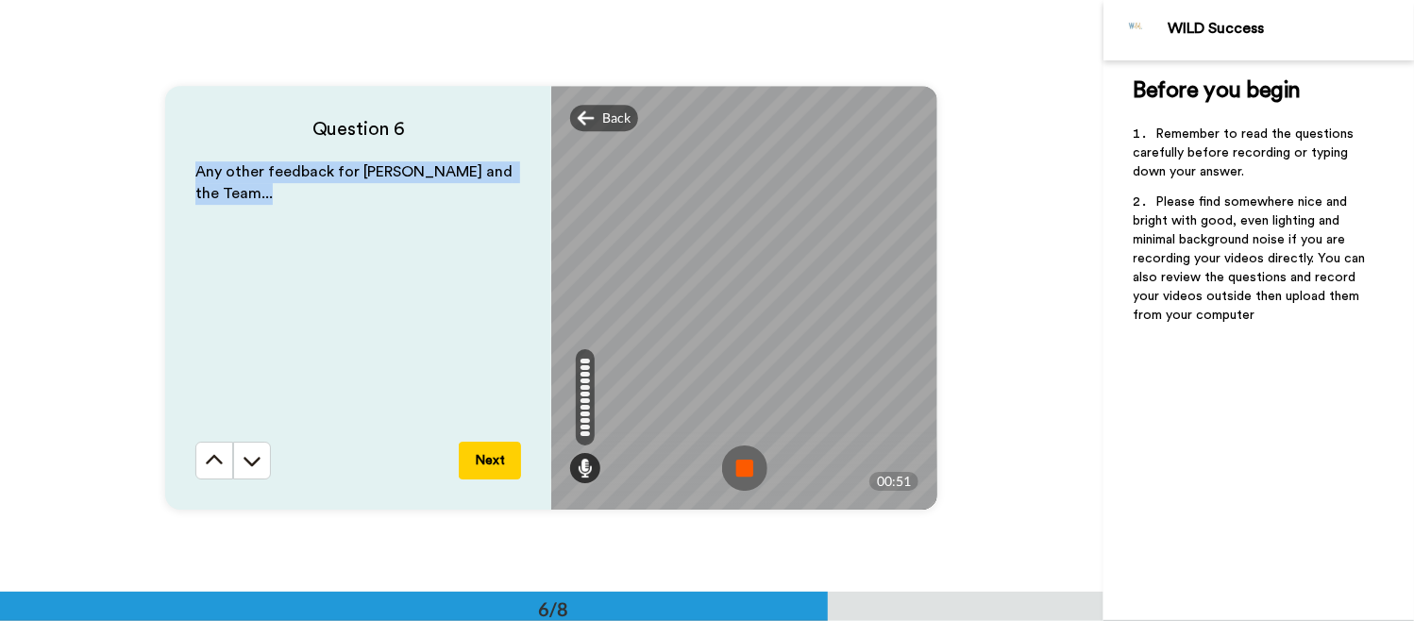
click at [744, 462] on img at bounding box center [744, 468] width 45 height 45
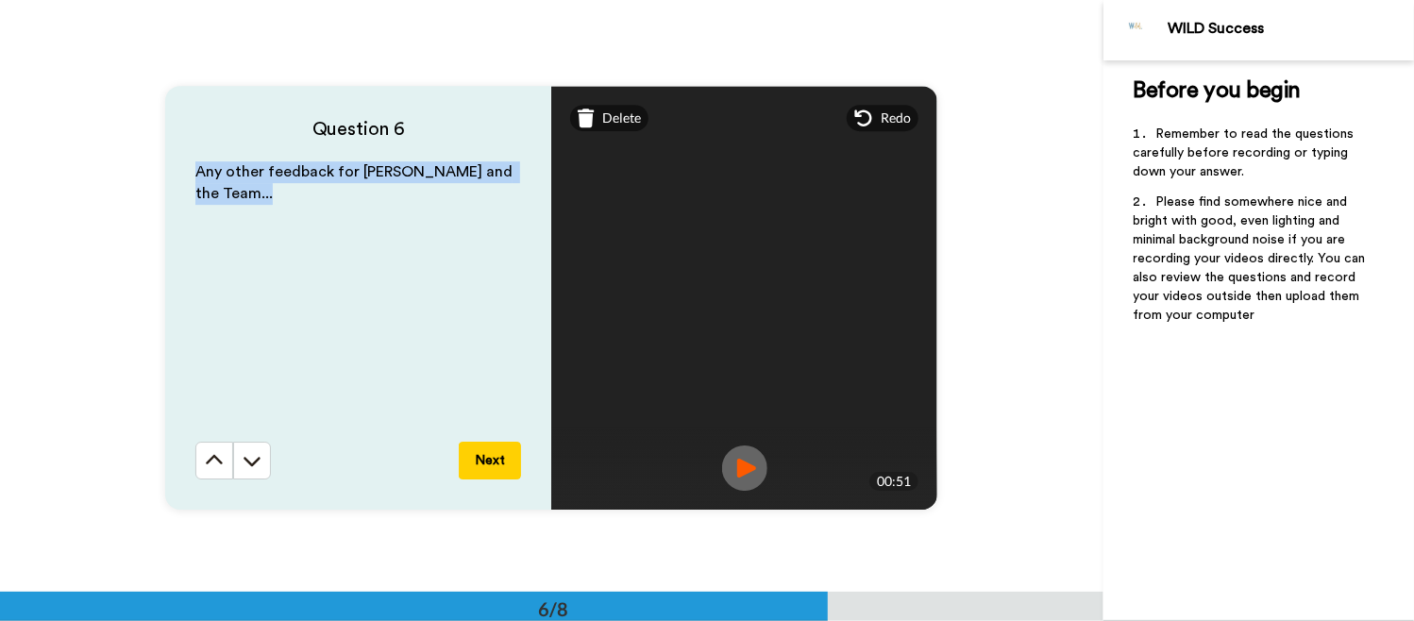
click at [491, 458] on button "Next" at bounding box center [490, 461] width 62 height 38
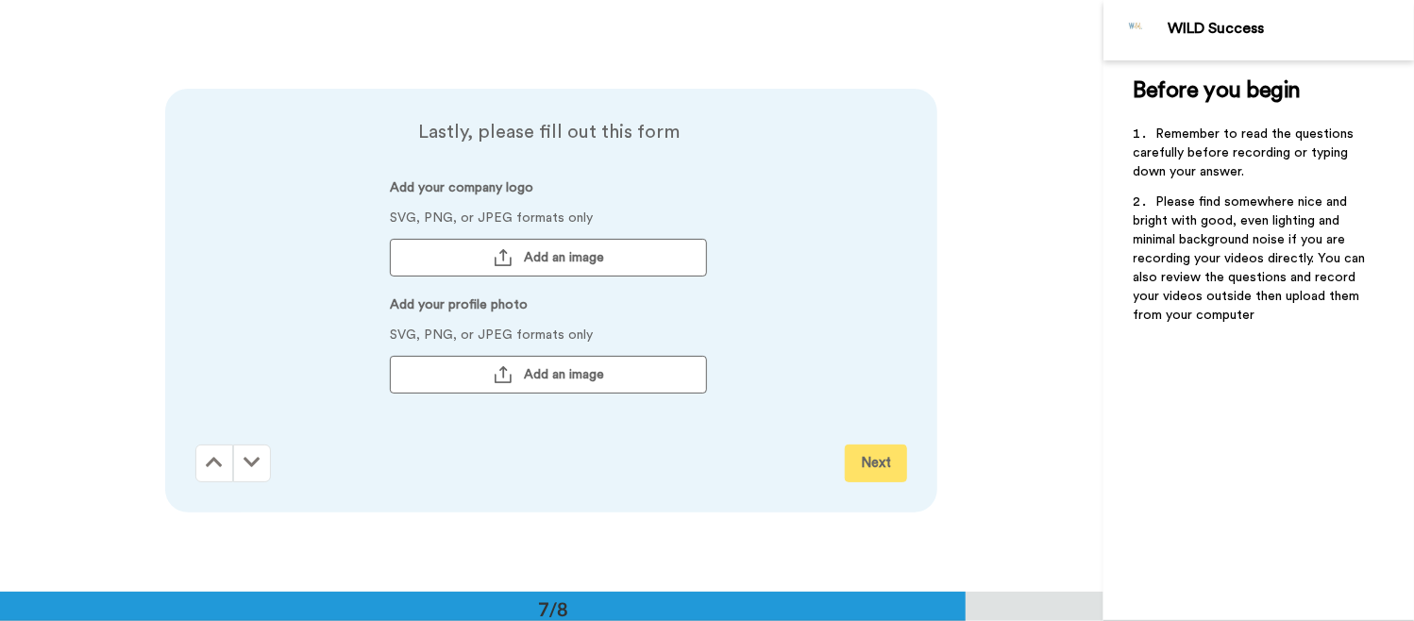
scroll to position [3553, 0]
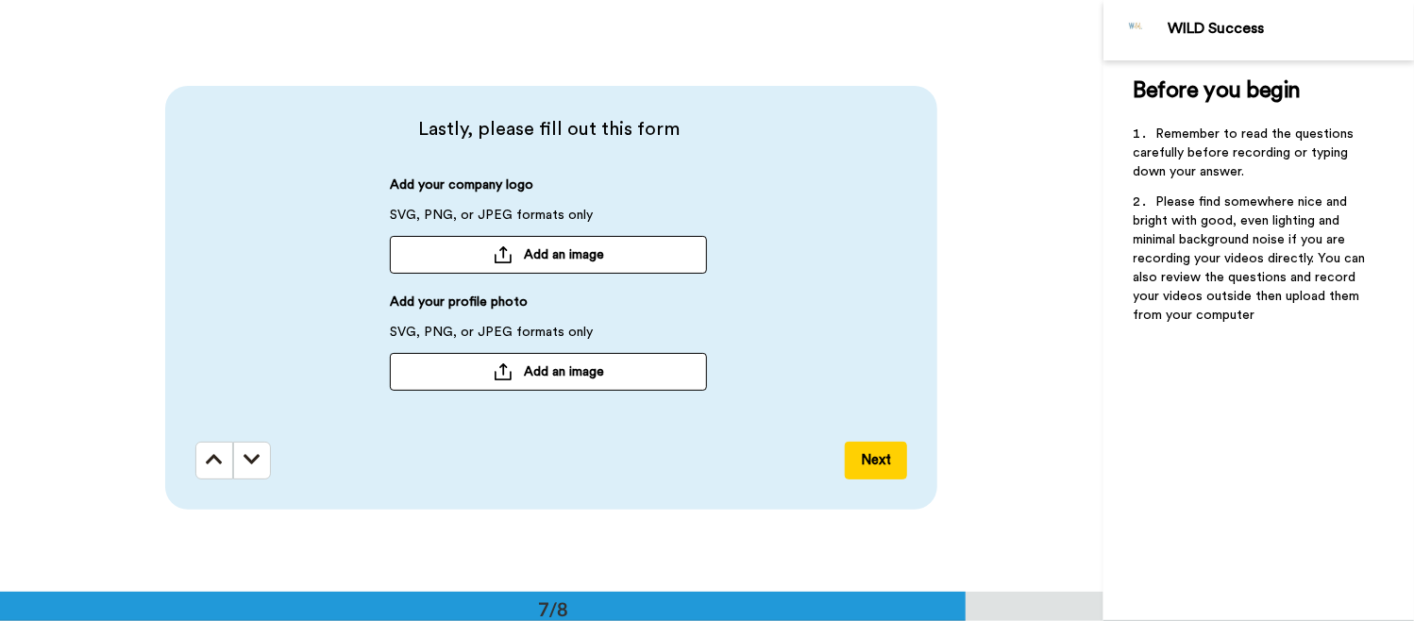
click at [499, 248] on div at bounding box center [503, 254] width 19 height 17
click at [524, 371] on span "Add an image" at bounding box center [564, 371] width 80 height 19
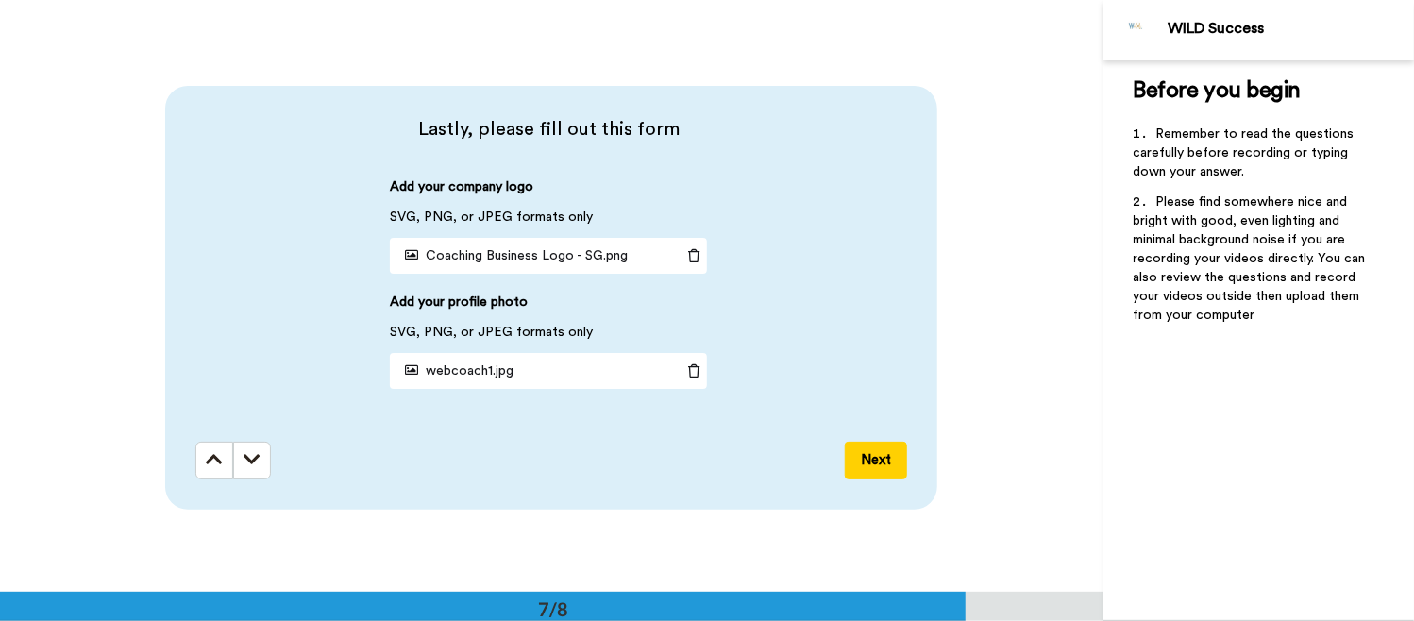
click at [876, 457] on button "Next" at bounding box center [876, 461] width 62 height 38
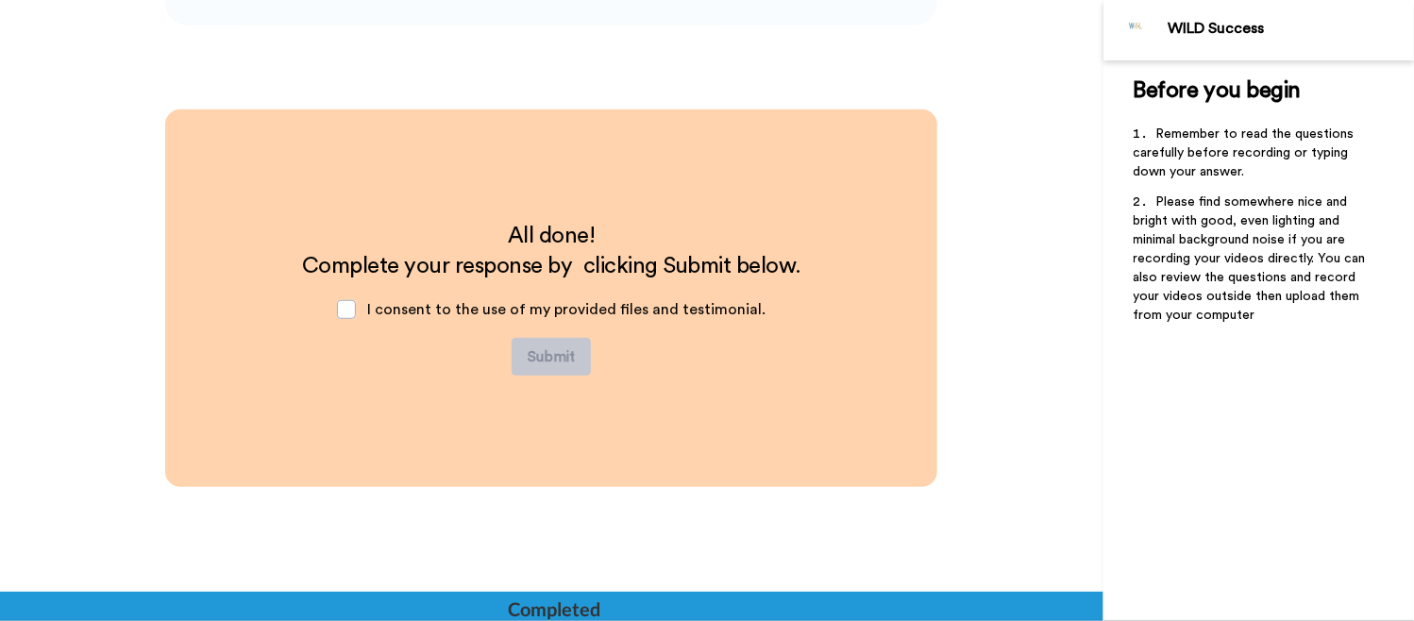
scroll to position [4037, 0]
click at [350, 301] on span at bounding box center [346, 309] width 19 height 19
click at [548, 355] on button "Submit" at bounding box center [551, 357] width 79 height 38
